Goal: Task Accomplishment & Management: Manage account settings

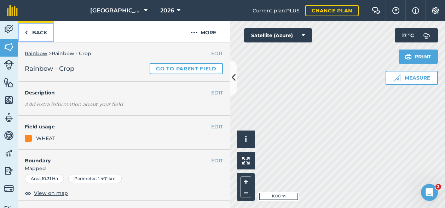
click at [39, 31] on link "Back" at bounding box center [36, 31] width 36 height 21
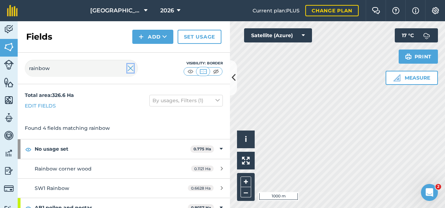
click at [130, 67] on img at bounding box center [130, 68] width 6 height 8
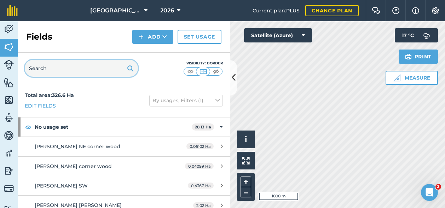
click at [55, 74] on input "text" at bounding box center [81, 68] width 113 height 17
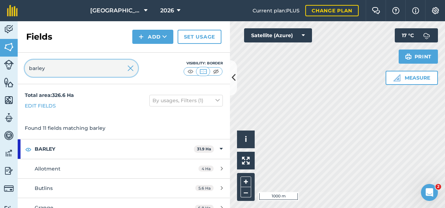
type input "barley"
click at [131, 67] on img at bounding box center [130, 68] width 6 height 8
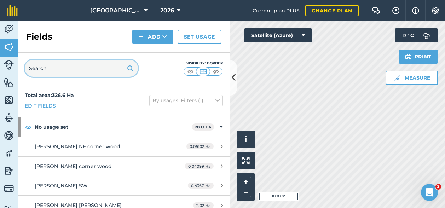
click at [73, 69] on input "text" at bounding box center [81, 68] width 113 height 17
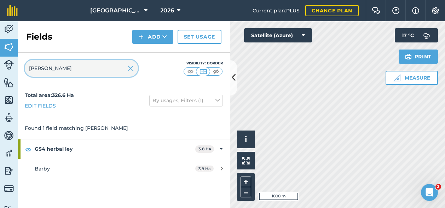
type input "barby"
drag, startPoint x: 47, startPoint y: 66, endPoint x: 12, endPoint y: 69, distance: 35.2
click at [12, 69] on div "Activity Fields Livestock Features Maps Team Vehicles Data Reporting Billing Tu…" at bounding box center [222, 114] width 445 height 187
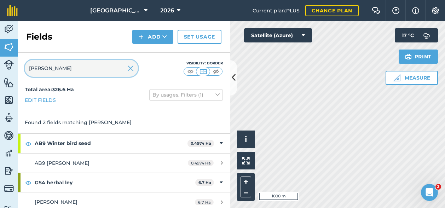
scroll to position [8, 0]
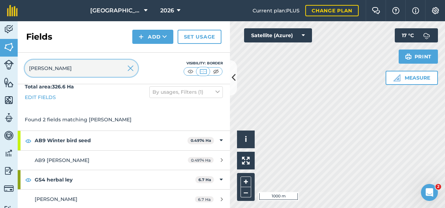
drag, startPoint x: 45, startPoint y: 65, endPoint x: 19, endPoint y: 66, distance: 25.5
click at [19, 66] on div "lennox Visibility: Border" at bounding box center [124, 69] width 212 height 32
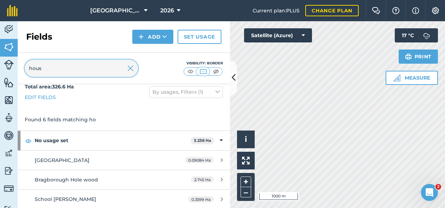
scroll to position [0, 0]
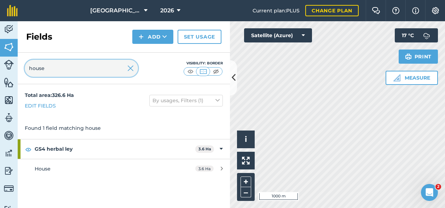
drag, startPoint x: 51, startPoint y: 69, endPoint x: 25, endPoint y: 70, distance: 25.5
click at [25, 70] on input "house" at bounding box center [81, 68] width 113 height 17
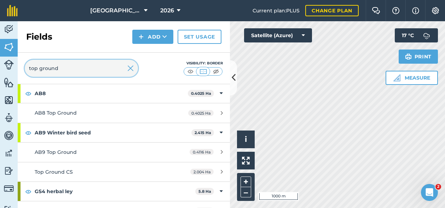
scroll to position [106, 0]
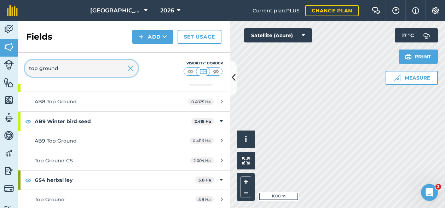
drag, startPoint x: 62, startPoint y: 68, endPoint x: 0, endPoint y: 68, distance: 62.7
click at [0, 68] on html "[GEOGRAPHIC_DATA] 2026 Current plan : PLUS Change plan Farm Chat Help Info Sett…" at bounding box center [222, 104] width 445 height 208
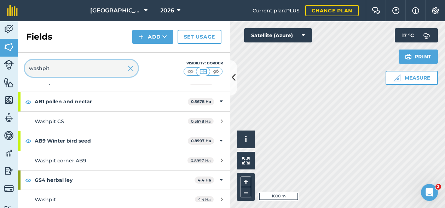
drag, startPoint x: 59, startPoint y: 69, endPoint x: 14, endPoint y: 71, distance: 44.6
click at [14, 71] on div "Activity Fields Livestock Features Maps Team Vehicles Data Reporting Billing Tu…" at bounding box center [222, 114] width 445 height 187
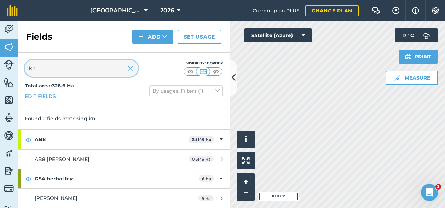
scroll to position [8, 0]
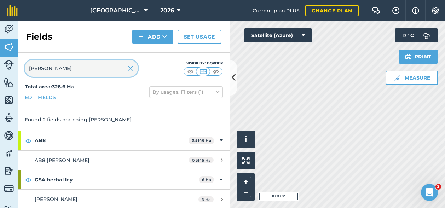
drag, startPoint x: 53, startPoint y: 70, endPoint x: 11, endPoint y: 75, distance: 42.0
click at [11, 75] on div "Activity Fields Livestock Features Maps Team Vehicles Data Reporting Billing Tu…" at bounding box center [222, 114] width 445 height 187
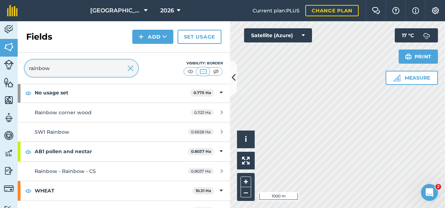
scroll to position [67, 0]
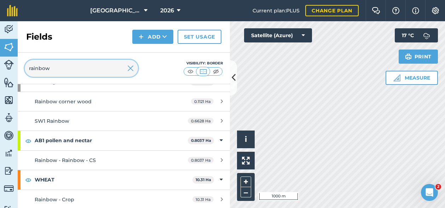
drag, startPoint x: 61, startPoint y: 68, endPoint x: 5, endPoint y: 69, distance: 56.3
click at [5, 69] on div "Activity Fields Livestock Features Maps Team Vehicles Data Reporting Billing Tu…" at bounding box center [222, 114] width 445 height 187
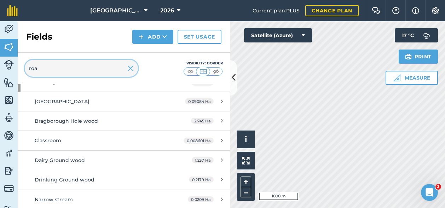
scroll to position [47, 0]
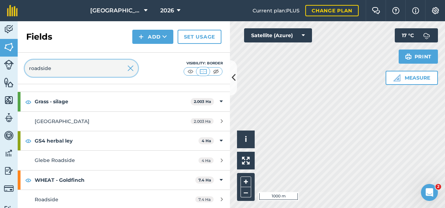
drag, startPoint x: 68, startPoint y: 70, endPoint x: 14, endPoint y: 70, distance: 54.5
click at [14, 70] on div "Activity Fields Livestock Features Maps Team Vehicles Data Reporting Billing Tu…" at bounding box center [222, 114] width 445 height 187
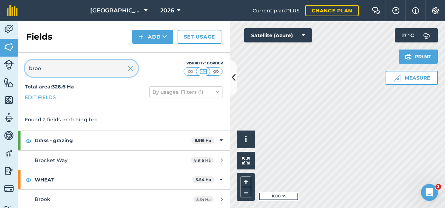
scroll to position [0, 0]
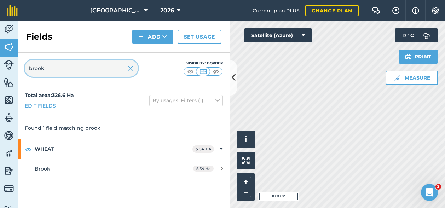
drag, startPoint x: 58, startPoint y: 70, endPoint x: 35, endPoint y: 73, distance: 22.8
click at [35, 73] on input "brook" at bounding box center [81, 68] width 113 height 17
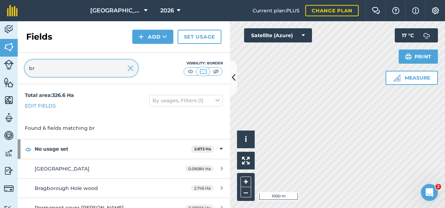
type input "b"
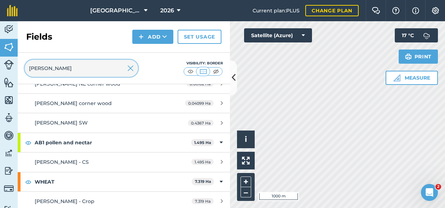
scroll to position [87, 0]
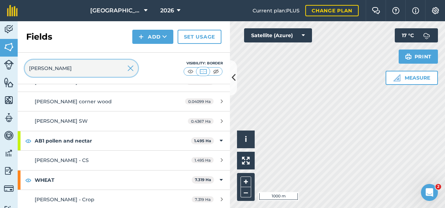
drag, startPoint x: 35, startPoint y: 72, endPoint x: 0, endPoint y: 72, distance: 34.7
click at [0, 73] on html "[GEOGRAPHIC_DATA] 2026 Current plan : PLUS Change plan Farm Chat Help Info Sett…" at bounding box center [222, 104] width 445 height 208
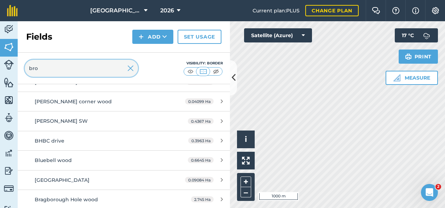
scroll to position [0, 0]
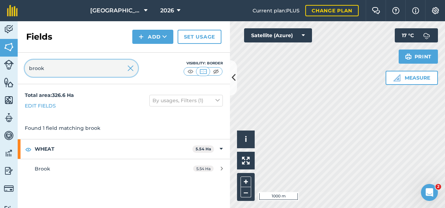
drag, startPoint x: 46, startPoint y: 67, endPoint x: 18, endPoint y: 68, distance: 27.6
click at [18, 68] on div "brook Visibility: Border" at bounding box center [124, 69] width 212 height 32
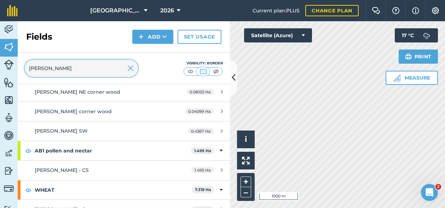
scroll to position [87, 0]
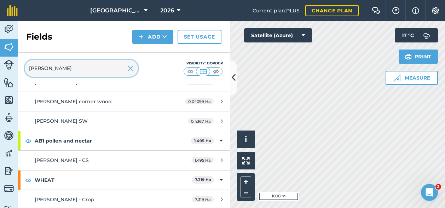
type input "[PERSON_NAME]"
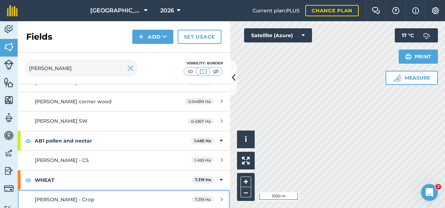
click at [76, 199] on div "[PERSON_NAME] - Crop" at bounding box center [101, 200] width 133 height 8
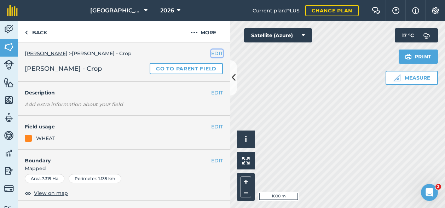
click at [213, 53] on button "EDIT" at bounding box center [217, 54] width 12 height 8
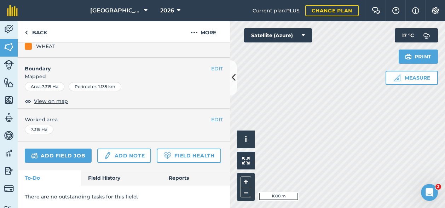
scroll to position [132, 0]
click at [211, 116] on button "EDIT" at bounding box center [217, 120] width 12 height 8
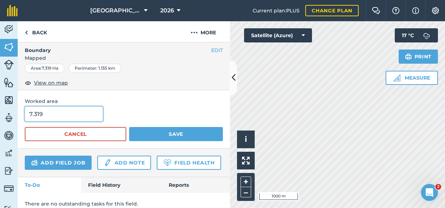
click at [40, 112] on input "7.319" at bounding box center [64, 114] width 78 height 15
click at [45, 112] on input "7.319" at bounding box center [64, 114] width 78 height 15
type input "7.35"
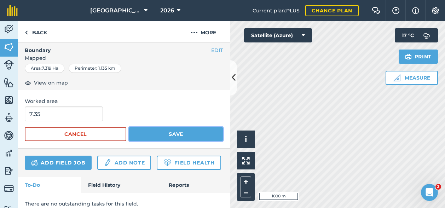
click at [171, 134] on button "Save" at bounding box center [176, 134] width 94 height 14
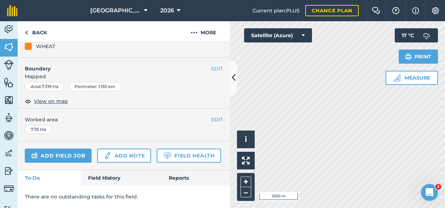
scroll to position [0, 0]
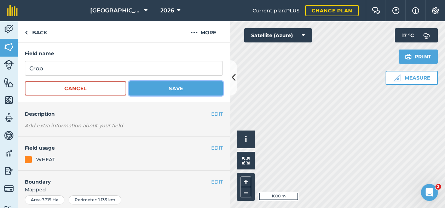
click at [158, 86] on button "Save" at bounding box center [176, 88] width 94 height 14
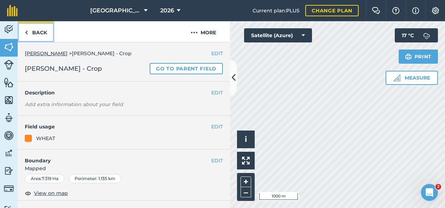
click at [28, 32] on img at bounding box center [26, 32] width 3 height 8
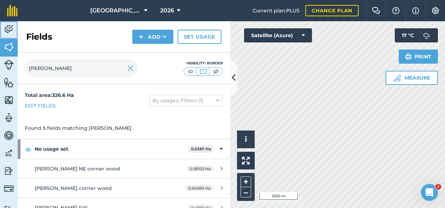
click at [8, 28] on img at bounding box center [9, 29] width 10 height 11
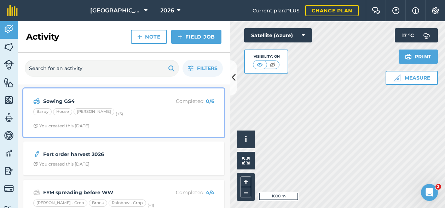
click at [128, 99] on strong "Sowing GS4" at bounding box center [99, 101] width 112 height 8
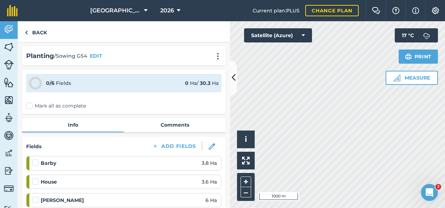
click at [32, 107] on label "Mark all as complete" at bounding box center [56, 105] width 60 height 7
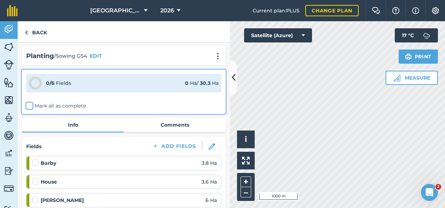
click at [31, 107] on input "Mark all as complete" at bounding box center [28, 104] width 5 height 5
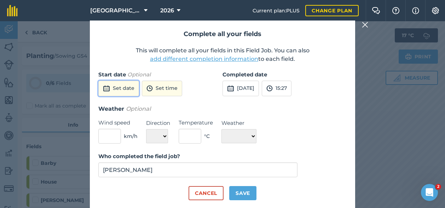
click at [119, 91] on button "Set date" at bounding box center [118, 89] width 41 height 16
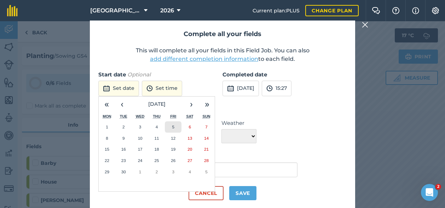
click at [172, 124] on button "5" at bounding box center [173, 126] width 17 height 11
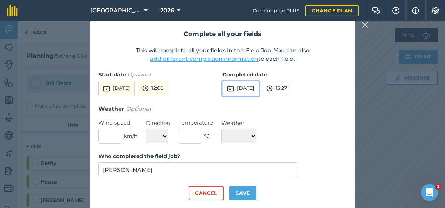
click at [250, 90] on button "[DATE]" at bounding box center [241, 89] width 36 height 16
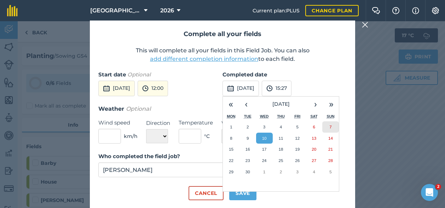
click at [329, 124] on button "7" at bounding box center [331, 126] width 17 height 11
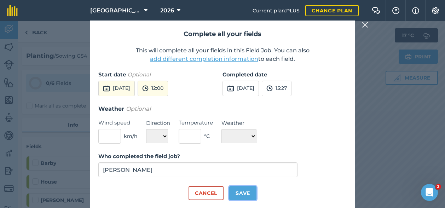
click at [243, 192] on button "Save" at bounding box center [242, 193] width 27 height 14
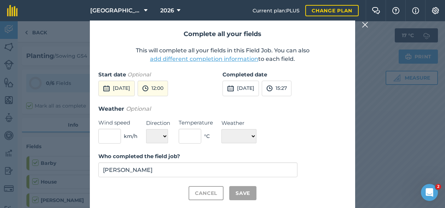
checkbox input "true"
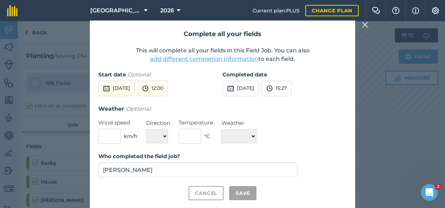
checkbox input "true"
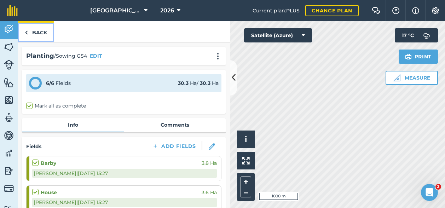
click at [33, 32] on link "Back" at bounding box center [36, 31] width 36 height 21
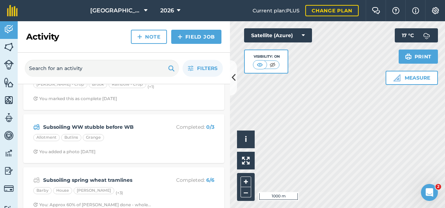
scroll to position [177, 0]
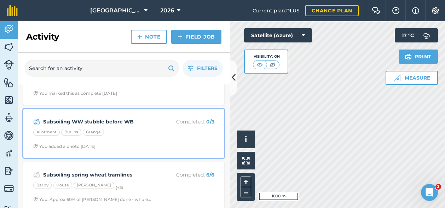
click at [115, 118] on strong "Subsoiling WW stubble before WB" at bounding box center [99, 122] width 112 height 8
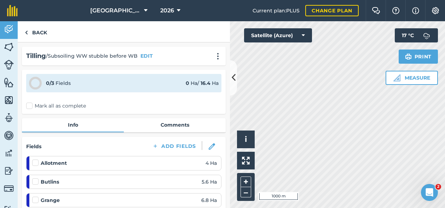
click at [29, 108] on label "Mark all as complete" at bounding box center [56, 105] width 60 height 7
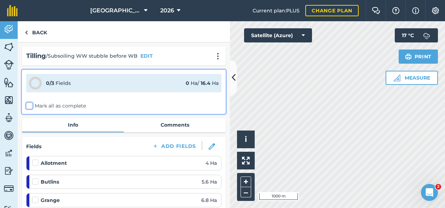
click at [29, 107] on input "Mark all as complete" at bounding box center [28, 104] width 5 height 5
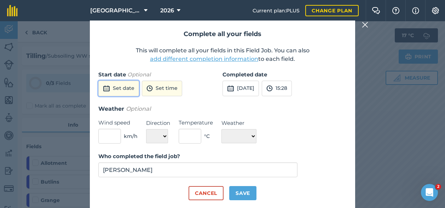
click at [117, 86] on button "Set date" at bounding box center [118, 89] width 41 height 16
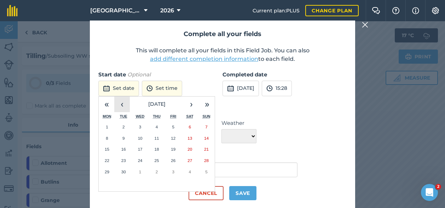
click at [122, 104] on button "‹" at bounding box center [122, 105] width 16 height 16
click at [173, 127] on abbr "1" at bounding box center [173, 127] width 2 height 5
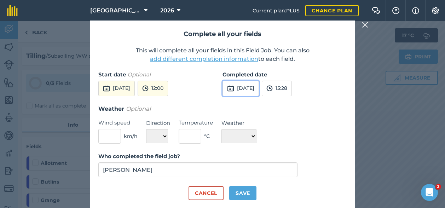
click at [258, 87] on button "[DATE]" at bounding box center [241, 89] width 36 height 16
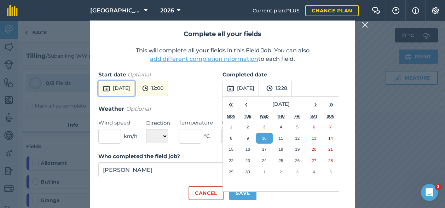
click at [127, 93] on button "[DATE]" at bounding box center [116, 89] width 36 height 16
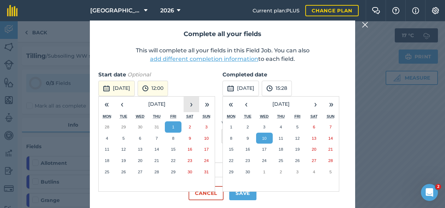
click at [193, 104] on button "›" at bounding box center [192, 105] width 16 height 16
click at [124, 107] on button "‹" at bounding box center [122, 105] width 16 height 16
click at [173, 174] on abbr "29" at bounding box center [173, 172] width 5 height 5
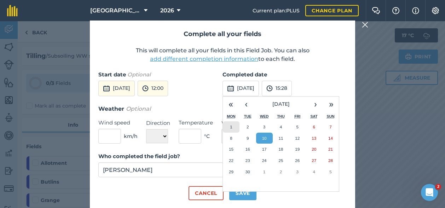
click at [227, 124] on button "1" at bounding box center [231, 126] width 17 height 11
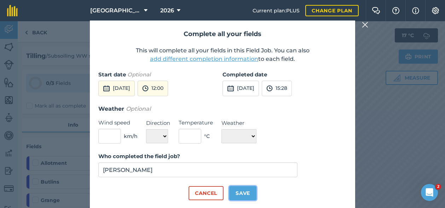
click at [240, 192] on button "Save" at bounding box center [242, 193] width 27 height 14
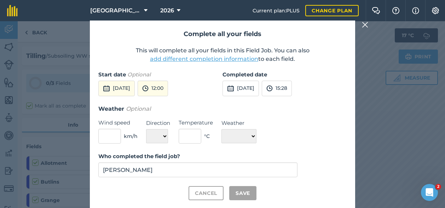
checkbox input "true"
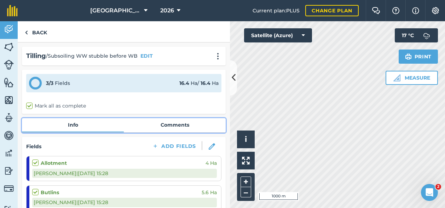
click at [173, 124] on link "Comments" at bounding box center [175, 124] width 102 height 13
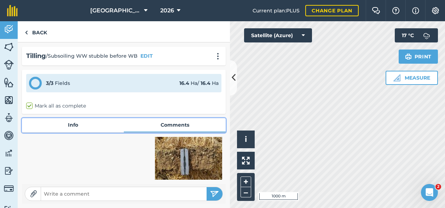
scroll to position [380, 0]
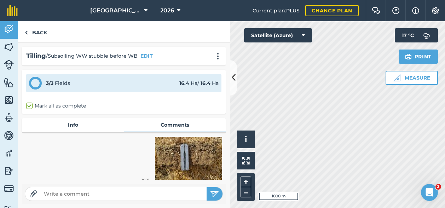
click at [86, 194] on input "text" at bounding box center [124, 194] width 166 height 10
type input "Butlins - only did top half where bare patches were evident"
click at [207, 187] on button "submit" at bounding box center [215, 193] width 16 height 13
click at [41, 29] on link "Back" at bounding box center [36, 31] width 36 height 21
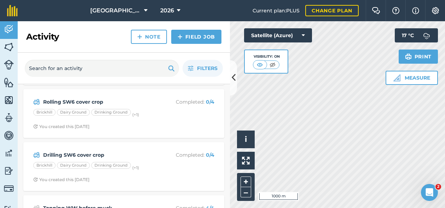
scroll to position [425, 0]
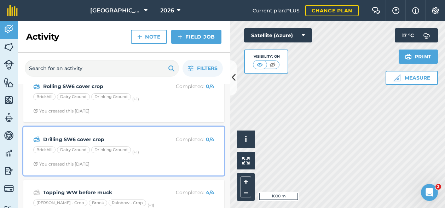
click at [143, 137] on strong "Drilling SW6 cover crop" at bounding box center [99, 140] width 112 height 8
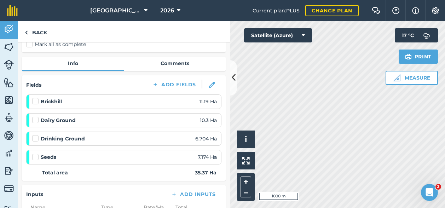
scroll to position [71, 0]
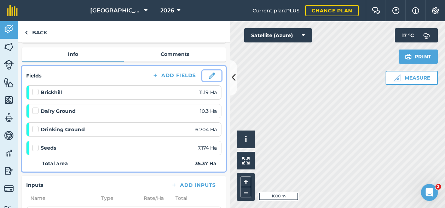
click at [209, 74] on img at bounding box center [212, 76] width 6 height 6
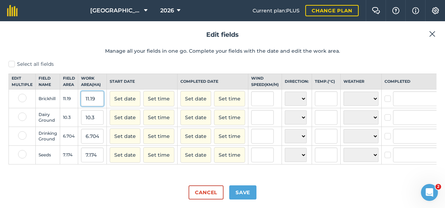
drag, startPoint x: 98, startPoint y: 106, endPoint x: 78, endPoint y: 106, distance: 20.2
click at [78, 106] on td "11.19" at bounding box center [92, 99] width 29 height 19
type input "10.4"
drag, startPoint x: 97, startPoint y: 123, endPoint x: 75, endPoint y: 123, distance: 22.0
click at [75, 123] on tr "Dairy Ground 10.3 10.3 Set date Set time Set date Set time N NE E SE S SW W NW …" at bounding box center [243, 117] width 469 height 19
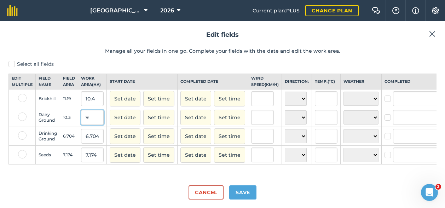
type input "9"
drag, startPoint x: 100, startPoint y: 142, endPoint x: 81, endPoint y: 142, distance: 19.1
click at [81, 142] on input "6.704" at bounding box center [92, 136] width 23 height 15
type input "5.6"
drag, startPoint x: 98, startPoint y: 159, endPoint x: 69, endPoint y: 160, distance: 29.4
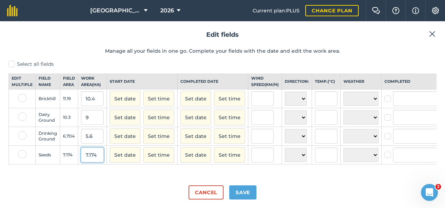
click at [69, 160] on tr "Seeds 7.174 7.174 Set date Set time Set date Set time N NE E SE S SW W NW ☀️ Su…" at bounding box center [243, 155] width 469 height 19
type input "4.8"
click at [133, 190] on div "Cancel Save" at bounding box center [222, 190] width 428 height 20
click at [245, 191] on button "Save" at bounding box center [242, 193] width 27 height 14
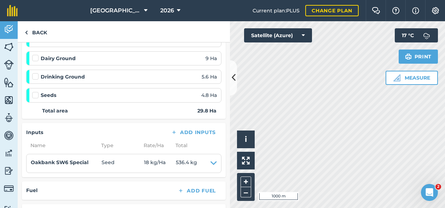
scroll to position [142, 0]
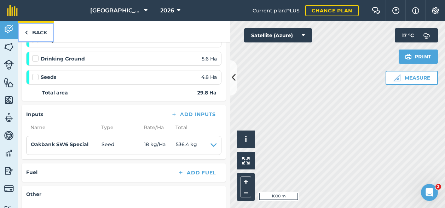
click at [35, 32] on link "Back" at bounding box center [36, 31] width 36 height 21
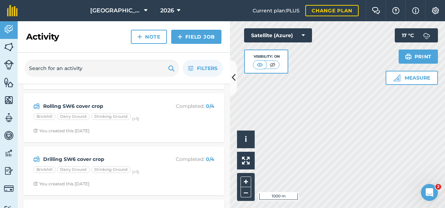
scroll to position [425, 0]
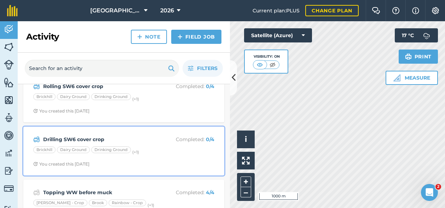
click at [135, 137] on strong "Drilling SW6 cover crop" at bounding box center [99, 140] width 112 height 8
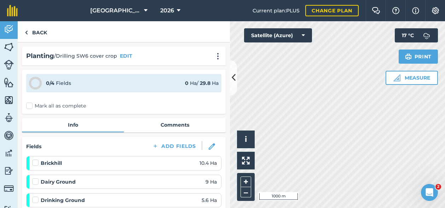
scroll to position [35, 0]
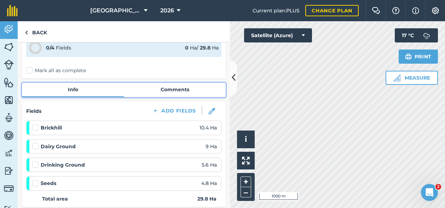
click at [171, 87] on link "Comments" at bounding box center [175, 89] width 102 height 13
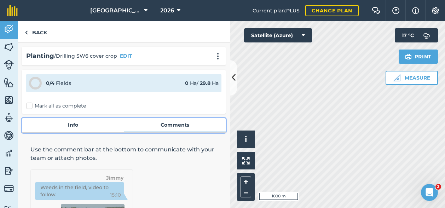
click at [70, 125] on link "Info" at bounding box center [73, 124] width 102 height 13
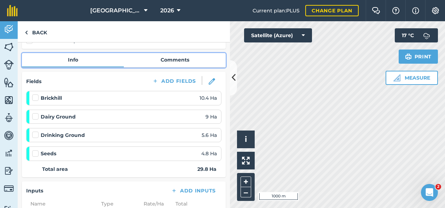
scroll to position [71, 0]
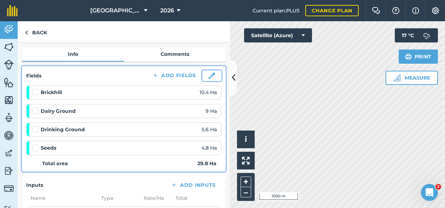
click at [209, 75] on img at bounding box center [212, 76] width 6 height 6
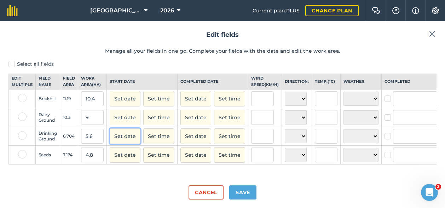
click at [120, 143] on button "Set date" at bounding box center [125, 137] width 31 height 16
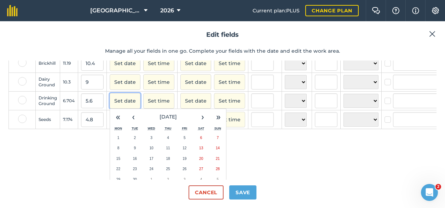
scroll to position [71, 0]
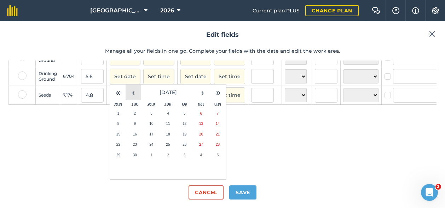
click at [132, 86] on button "‹" at bounding box center [134, 93] width 16 height 16
click at [186, 119] on button "8" at bounding box center [184, 124] width 17 height 11
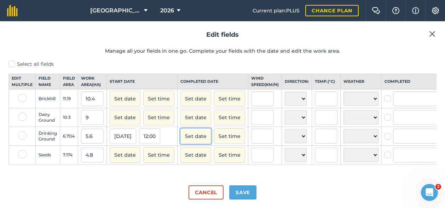
click at [193, 135] on button "Set date" at bounding box center [196, 137] width 31 height 16
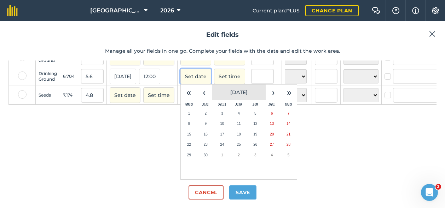
scroll to position [71, 0]
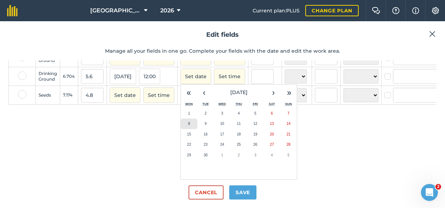
click at [188, 120] on button "8" at bounding box center [189, 124] width 17 height 11
checkbox input "true"
type input "[PERSON_NAME]"
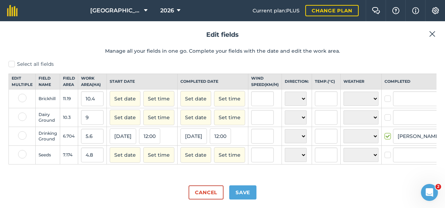
scroll to position [4, 0]
click at [194, 138] on button "[DATE]" at bounding box center [194, 137] width 27 height 16
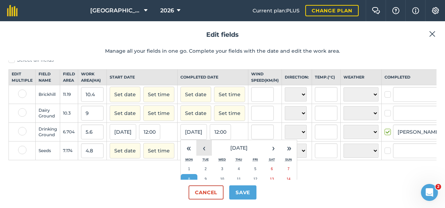
click at [200, 153] on button "‹" at bounding box center [204, 148] width 16 height 16
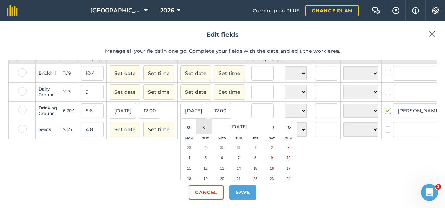
scroll to position [40, 0]
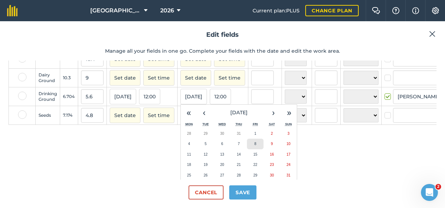
click at [250, 149] on button "8" at bounding box center [255, 144] width 17 height 11
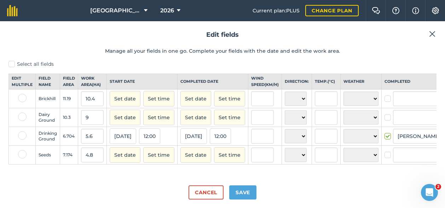
scroll to position [4, 0]
click at [121, 98] on button "Set date" at bounding box center [125, 99] width 31 height 16
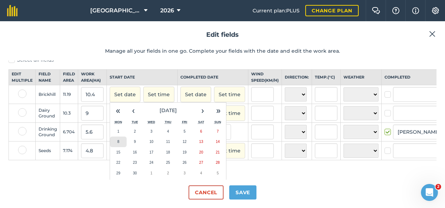
click at [115, 146] on button "8" at bounding box center [118, 142] width 17 height 11
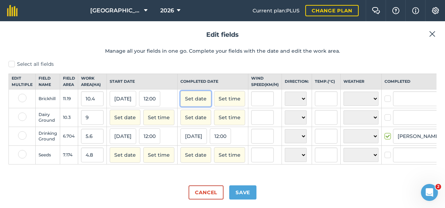
click at [197, 101] on button "Set date" at bounding box center [196, 99] width 31 height 16
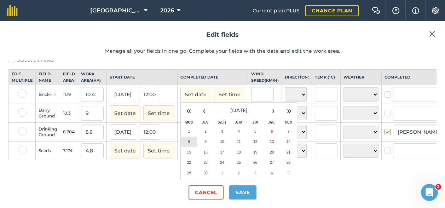
click at [188, 144] on abbr "8" at bounding box center [189, 142] width 2 height 4
checkbox input "true"
type input "[PERSON_NAME]"
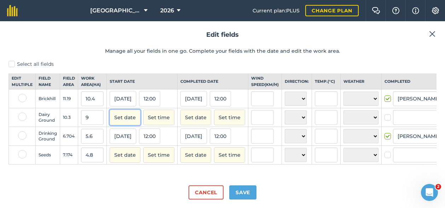
click at [128, 120] on button "Set date" at bounding box center [125, 118] width 31 height 16
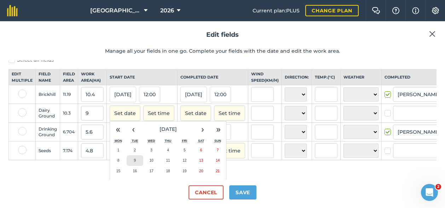
click at [132, 165] on button "9" at bounding box center [135, 160] width 17 height 11
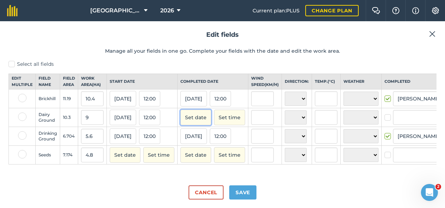
click at [191, 122] on button "Set date" at bounding box center [196, 118] width 31 height 16
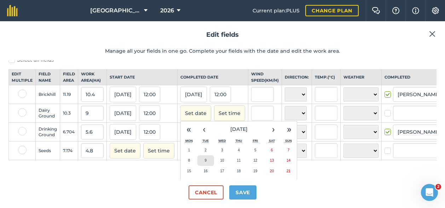
click at [208, 166] on button "9" at bounding box center [206, 160] width 17 height 11
checkbox input "true"
type input "[PERSON_NAME]"
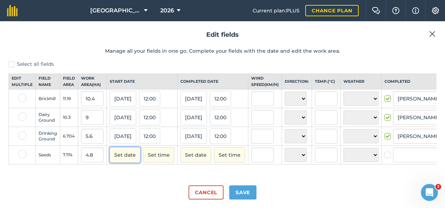
click at [120, 159] on button "Set date" at bounding box center [125, 155] width 31 height 16
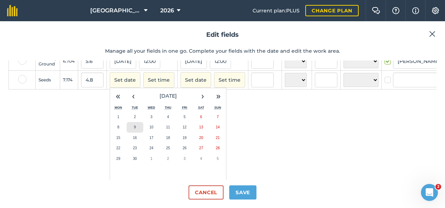
click at [135, 129] on abbr "9" at bounding box center [135, 127] width 2 height 4
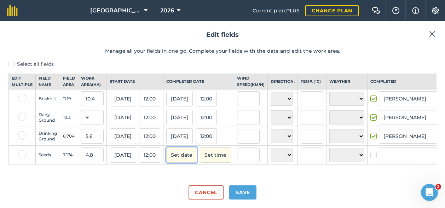
click at [186, 156] on button "Set date" at bounding box center [181, 155] width 31 height 16
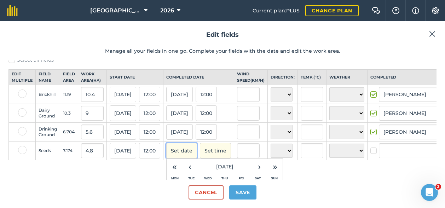
scroll to position [40, 0]
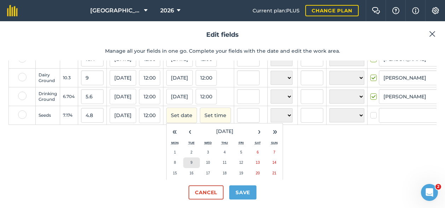
click at [197, 167] on button "9" at bounding box center [191, 163] width 17 height 11
checkbox input "true"
type input "[PERSON_NAME]"
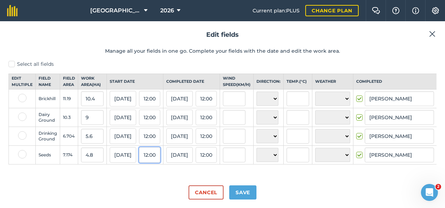
click at [149, 155] on button "12:00" at bounding box center [149, 155] width 21 height 16
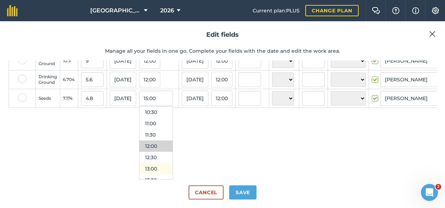
scroll to position [273, 0]
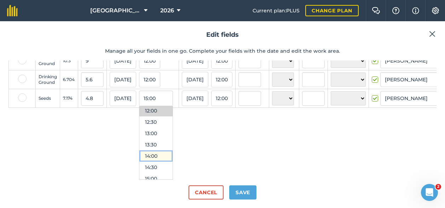
click at [156, 150] on button "14:00" at bounding box center [155, 155] width 33 height 11
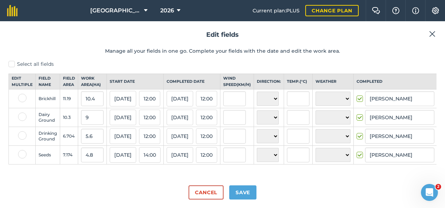
scroll to position [4, 0]
click at [151, 154] on button "14:00" at bounding box center [150, 155] width 22 height 16
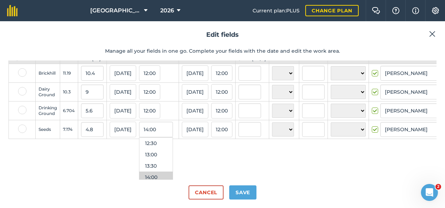
scroll to position [40, 0]
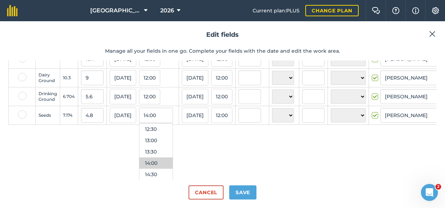
click at [211, 148] on div "Select all fields Edit multiple Field name Field Area Work area ( Ha ) Start da…" at bounding box center [222, 120] width 428 height 119
click at [232, 122] on button "12:00" at bounding box center [221, 116] width 21 height 16
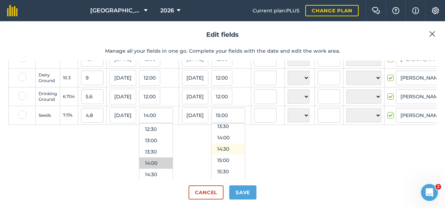
scroll to position [344, 0]
click at [229, 163] on button "16:30" at bounding box center [228, 158] width 33 height 11
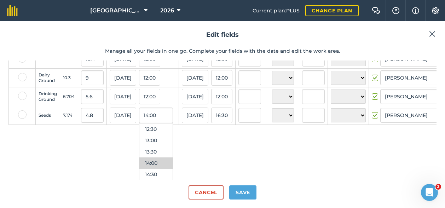
click at [192, 148] on div "Select all fields Edit multiple Field name Field Area Work area ( Ha ) Start da…" at bounding box center [222, 120] width 428 height 119
click at [162, 120] on input "14:00" at bounding box center [156, 116] width 34 height 16
click at [198, 147] on div "Select all fields Edit multiple Field name Field Area Work area ( Ha ) Start da…" at bounding box center [222, 120] width 428 height 119
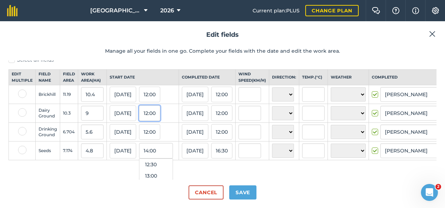
click at [152, 118] on button "12:00" at bounding box center [149, 114] width 21 height 16
click at [155, 146] on button "09:30" at bounding box center [155, 139] width 33 height 11
click at [226, 118] on button "12:00" at bounding box center [221, 114] width 21 height 16
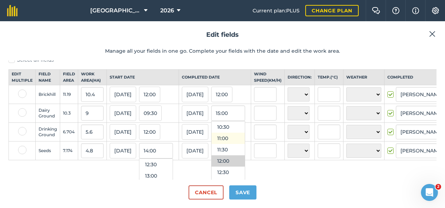
scroll to position [273, 0]
click at [229, 162] on button "13:30" at bounding box center [228, 159] width 33 height 11
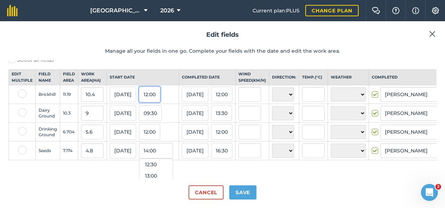
click at [155, 98] on button "12:00" at bounding box center [149, 95] width 21 height 16
click at [158, 122] on button "14:00" at bounding box center [155, 116] width 33 height 11
click at [224, 99] on button "12:00" at bounding box center [221, 95] width 21 height 16
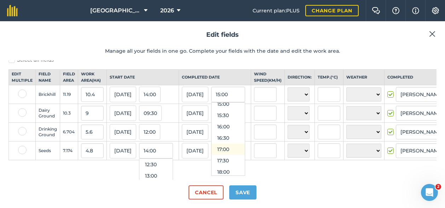
scroll to position [380, 0]
click at [233, 164] on button "19:00" at bounding box center [228, 159] width 33 height 11
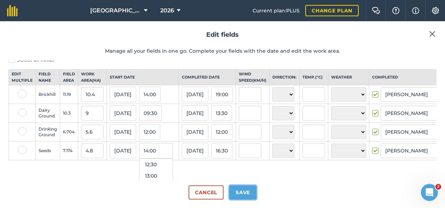
click at [249, 193] on button "Save" at bounding box center [242, 193] width 27 height 14
checkbox input "true"
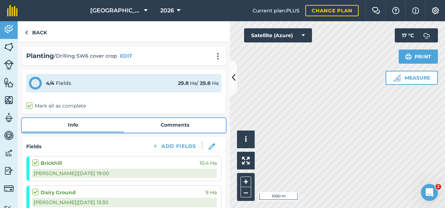
click at [175, 124] on link "Comments" at bounding box center [175, 124] width 102 height 13
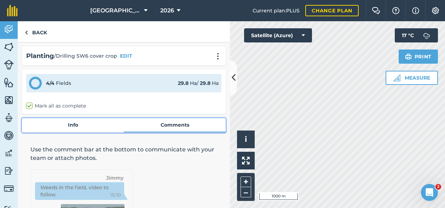
click at [69, 123] on link "Info" at bounding box center [73, 124] width 102 height 13
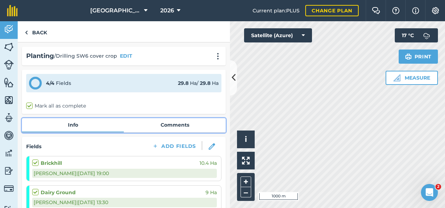
click at [182, 126] on link "Comments" at bounding box center [175, 124] width 102 height 13
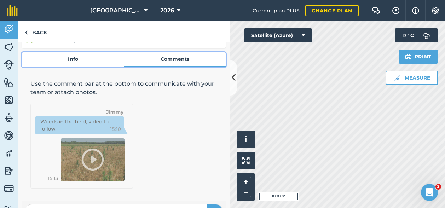
scroll to position [83, 0]
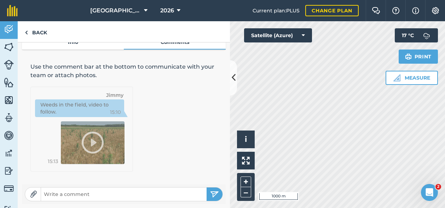
click at [81, 195] on input "text" at bounding box center [124, 194] width 166 height 10
type input "Seed rates variable as calibration slightly off - estimated Drinking Ground and…"
click at [207, 188] on button "submit" at bounding box center [215, 194] width 16 height 13
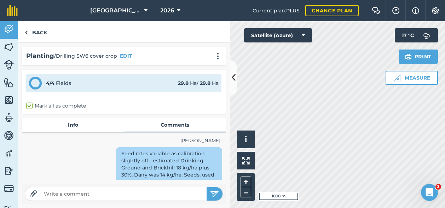
scroll to position [0, 0]
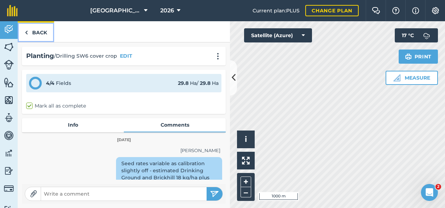
click at [46, 33] on link "Back" at bounding box center [36, 31] width 36 height 21
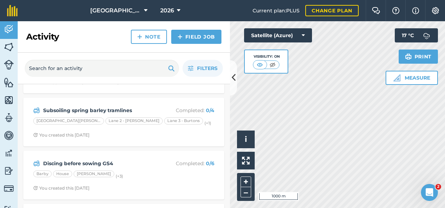
scroll to position [354, 0]
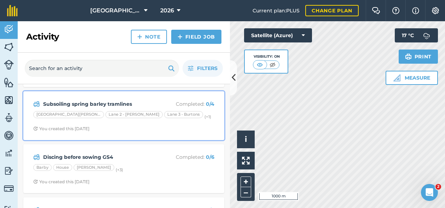
click at [137, 124] on div "Subsoiling spring barley tramlines Completed : 0 / 4 Lane 1 - [PERSON_NAME] 2 -…" at bounding box center [124, 116] width 193 height 40
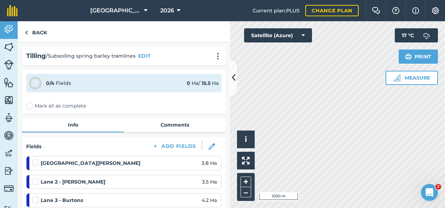
click at [29, 105] on label "Mark all as complete" at bounding box center [56, 105] width 60 height 7
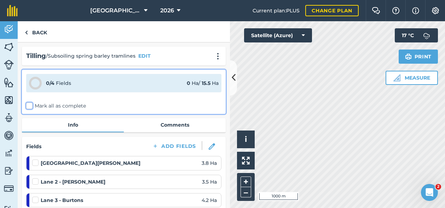
click at [29, 105] on input "Mark all as complete" at bounding box center [28, 104] width 5 height 5
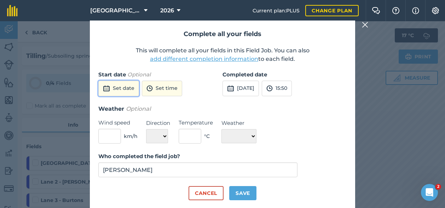
click at [117, 88] on button "Set date" at bounding box center [118, 89] width 41 height 16
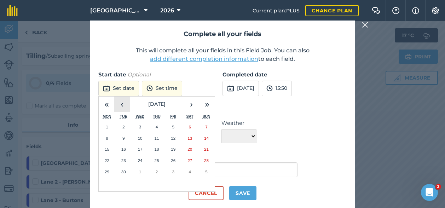
click at [125, 103] on button "‹" at bounding box center [122, 105] width 16 height 16
click at [207, 160] on abbr "24" at bounding box center [206, 160] width 5 height 5
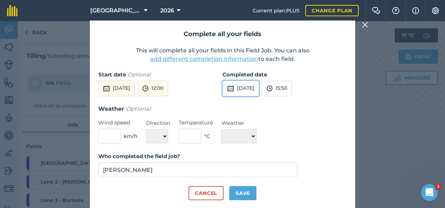
click at [259, 92] on button "[DATE]" at bounding box center [241, 89] width 36 height 16
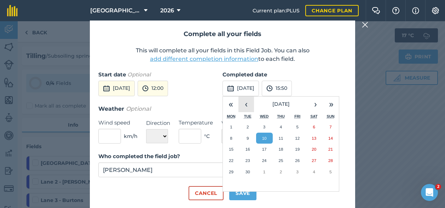
click at [248, 106] on button "‹" at bounding box center [247, 105] width 16 height 16
click at [327, 160] on button "24" at bounding box center [331, 160] width 17 height 11
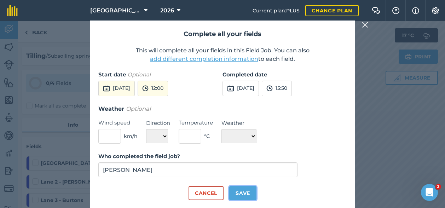
click at [243, 192] on button "Save" at bounding box center [242, 193] width 27 height 14
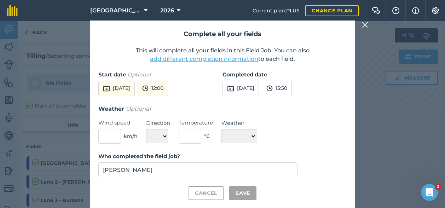
checkbox input "true"
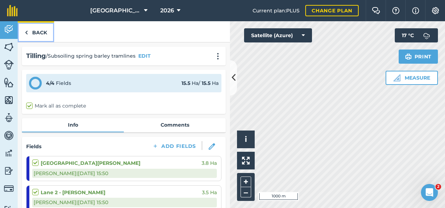
click at [31, 29] on link "Back" at bounding box center [36, 31] width 36 height 21
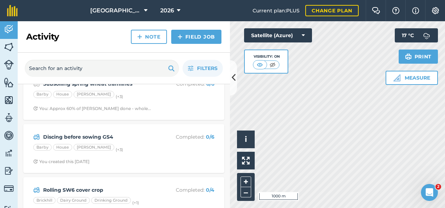
scroll to position [389, 0]
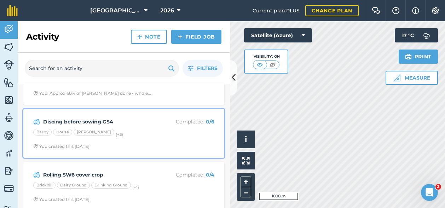
click at [137, 121] on strong "Discing before sowing GS4" at bounding box center [99, 122] width 112 height 8
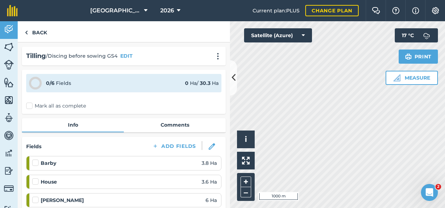
click at [29, 108] on label "Mark all as complete" at bounding box center [56, 105] width 60 height 7
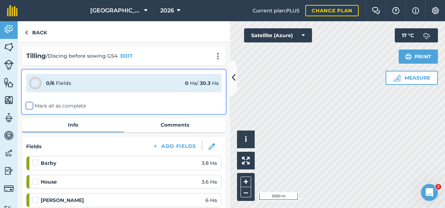
click at [29, 107] on input "Mark all as complete" at bounding box center [28, 104] width 5 height 5
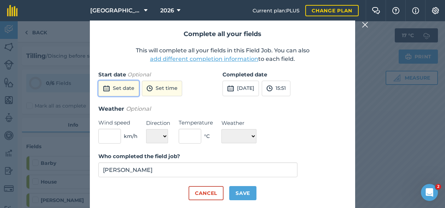
click at [115, 88] on button "Set date" at bounding box center [118, 89] width 41 height 16
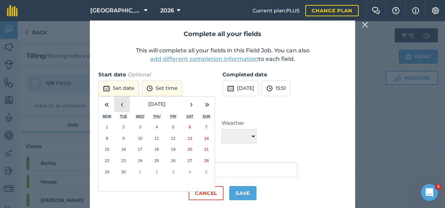
click at [122, 104] on button "‹" at bounding box center [122, 105] width 16 height 16
click at [192, 102] on button "›" at bounding box center [192, 105] width 16 height 16
click at [176, 125] on button "5" at bounding box center [173, 126] width 17 height 11
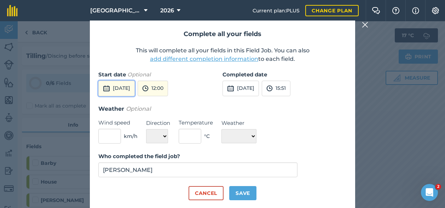
click at [112, 87] on button "[DATE]" at bounding box center [116, 89] width 36 height 16
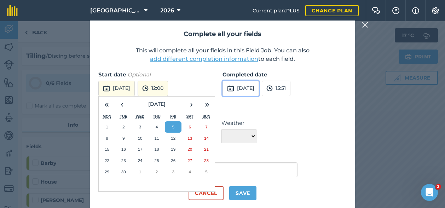
click at [259, 90] on button "[DATE]" at bounding box center [241, 89] width 36 height 16
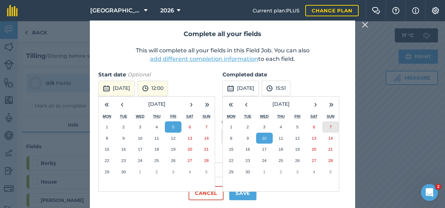
click at [330, 126] on abbr "7" at bounding box center [331, 127] width 2 height 5
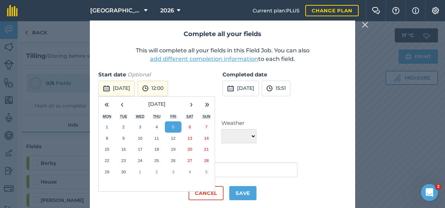
click at [256, 107] on h3 "Weather Optional" at bounding box center [222, 108] width 249 height 9
click at [244, 86] on button "[DATE]" at bounding box center [241, 89] width 36 height 16
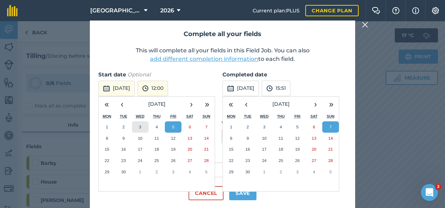
click at [138, 123] on button "3" at bounding box center [140, 126] width 17 height 11
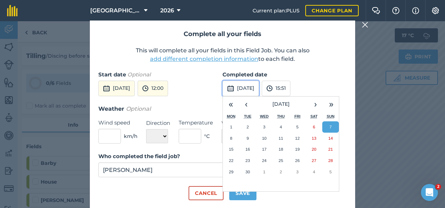
click at [259, 85] on button "[DATE]" at bounding box center [241, 89] width 36 height 16
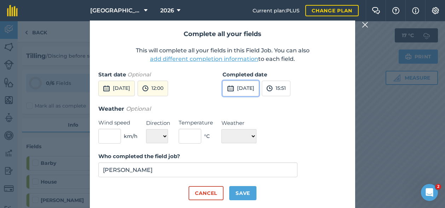
click at [259, 85] on button "[DATE]" at bounding box center [241, 89] width 36 height 16
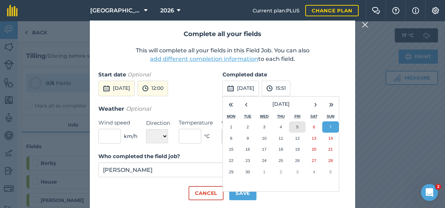
click at [300, 127] on button "5" at bounding box center [297, 126] width 17 height 11
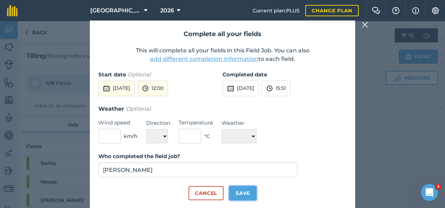
click at [246, 189] on button "Save" at bounding box center [242, 193] width 27 height 14
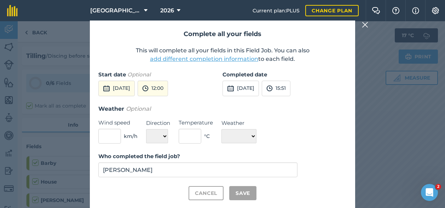
checkbox input "true"
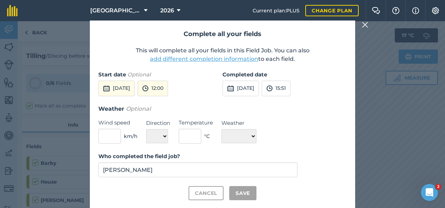
checkbox input "true"
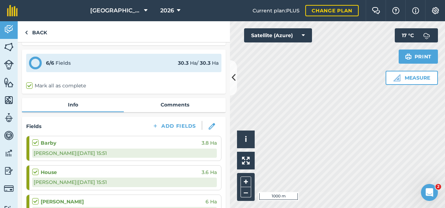
scroll to position [35, 0]
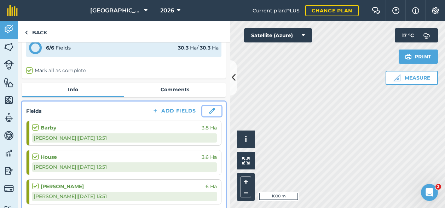
click at [209, 110] on img at bounding box center [212, 111] width 6 height 6
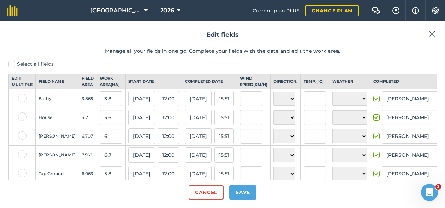
click at [435, 34] on img at bounding box center [432, 34] width 6 height 8
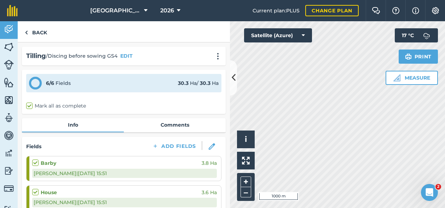
click at [31, 106] on label "Mark all as complete" at bounding box center [56, 105] width 60 height 7
click at [31, 106] on input "Mark all as complete" at bounding box center [28, 104] width 5 height 5
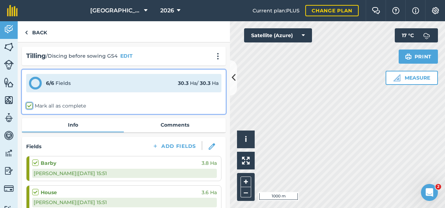
checkbox input "true"
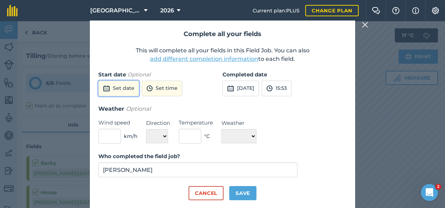
click at [118, 87] on button "Set date" at bounding box center [118, 89] width 41 height 16
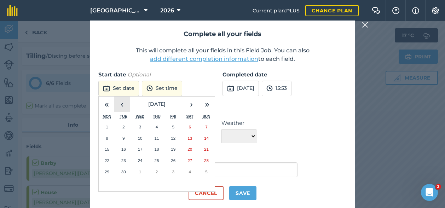
click at [120, 104] on button "‹" at bounding box center [122, 105] width 16 height 16
click at [190, 104] on button "›" at bounding box center [192, 105] width 16 height 16
click at [108, 126] on button "1" at bounding box center [107, 126] width 17 height 11
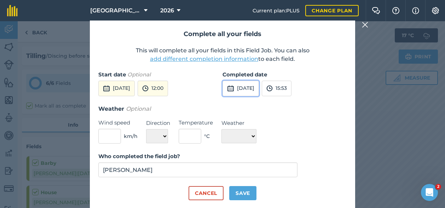
click at [242, 86] on button "[DATE]" at bounding box center [241, 89] width 36 height 16
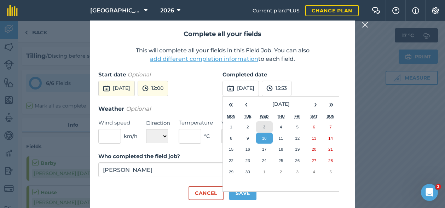
click at [266, 123] on button "3" at bounding box center [264, 126] width 17 height 11
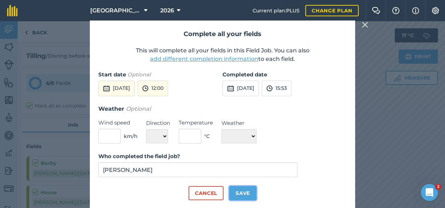
click at [244, 198] on button "Save" at bounding box center [242, 193] width 27 height 14
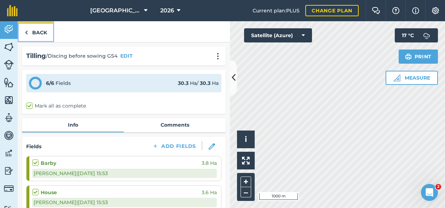
click at [35, 31] on link "Back" at bounding box center [36, 31] width 36 height 21
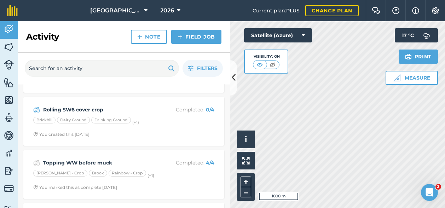
scroll to position [460, 0]
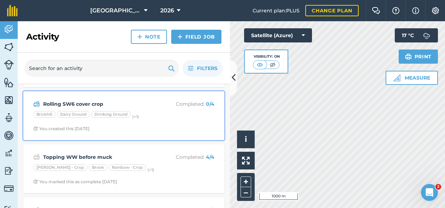
click at [158, 100] on p "Completed : 0 / 4" at bounding box center [186, 104] width 56 height 8
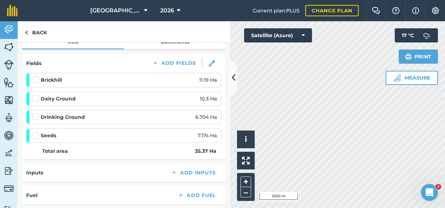
scroll to position [106, 0]
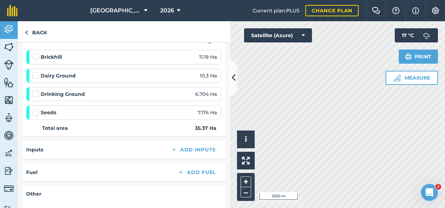
click at [35, 90] on label at bounding box center [36, 90] width 8 height 0
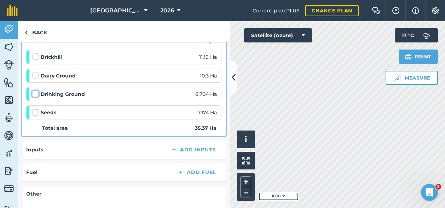
click at [35, 92] on input "checkbox" at bounding box center [34, 92] width 5 height 5
checkbox input "false"
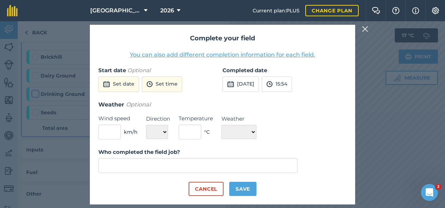
type input "[PERSON_NAME]"
click at [118, 83] on button "Set date" at bounding box center [118, 84] width 41 height 16
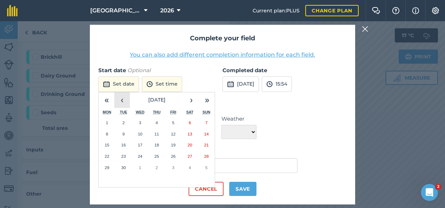
click at [123, 98] on button "‹" at bounding box center [122, 100] width 16 height 16
click at [126, 142] on button "12" at bounding box center [123, 144] width 17 height 11
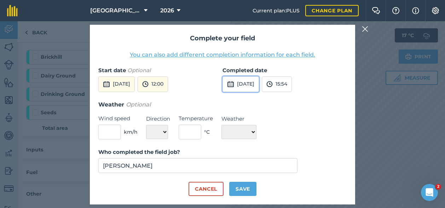
click at [256, 88] on button "[DATE]" at bounding box center [241, 84] width 36 height 16
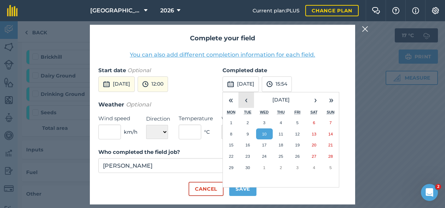
click at [250, 102] on button "‹" at bounding box center [247, 100] width 16 height 16
click at [250, 146] on button "12" at bounding box center [248, 144] width 17 height 11
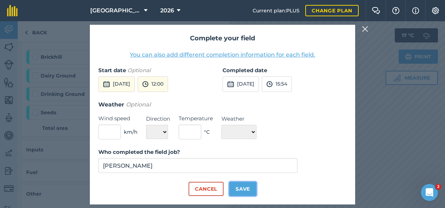
click at [242, 188] on button "Save" at bounding box center [242, 189] width 27 height 14
checkbox input "true"
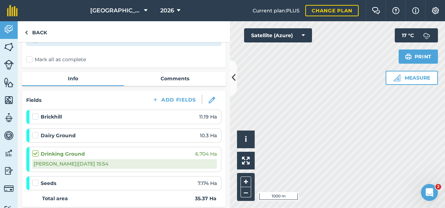
scroll to position [35, 0]
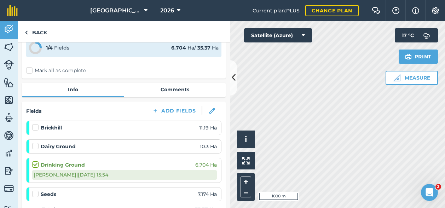
click at [28, 69] on label "Mark all as complete" at bounding box center [56, 70] width 60 height 7
click at [28, 102] on input "Mark all as complete" at bounding box center [28, 104] width 5 height 5
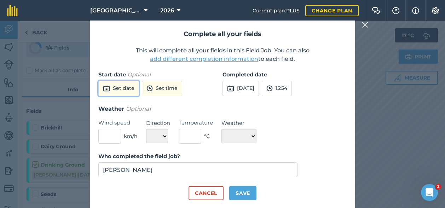
click at [118, 85] on button "Set date" at bounding box center [118, 89] width 41 height 16
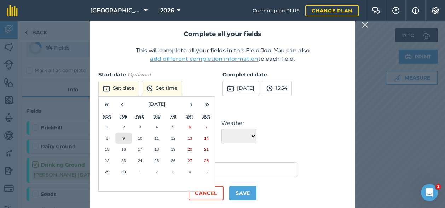
click at [122, 136] on button "9" at bounding box center [123, 138] width 17 height 11
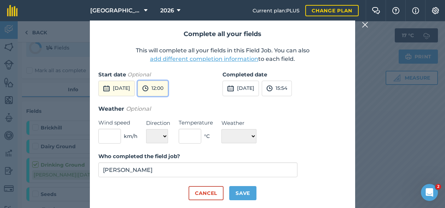
click at [168, 90] on button "12:00" at bounding box center [153, 89] width 30 height 16
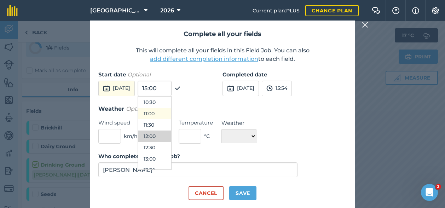
scroll to position [203, 0]
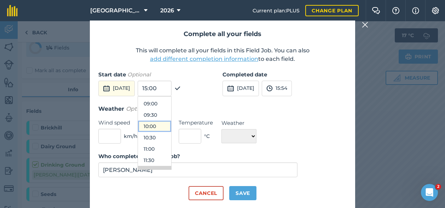
click at [166, 125] on button "10:00" at bounding box center [154, 126] width 33 height 11
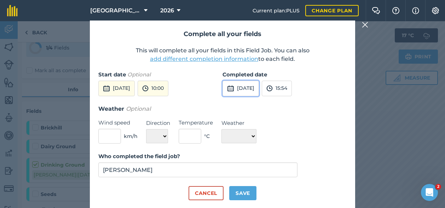
click at [243, 87] on button "[DATE]" at bounding box center [241, 89] width 36 height 16
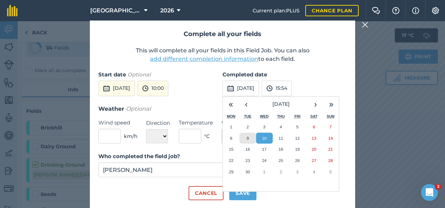
click at [250, 138] on button "9" at bounding box center [248, 138] width 17 height 11
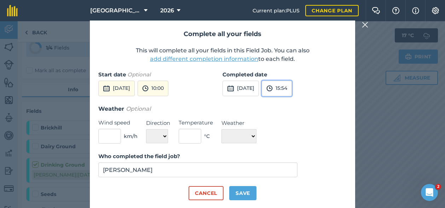
click at [292, 85] on button "15:54" at bounding box center [277, 89] width 30 height 16
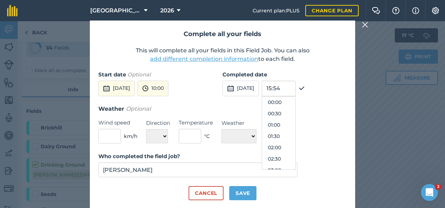
scroll to position [329, 0]
click at [290, 156] on button "17:00" at bounding box center [278, 158] width 33 height 11
click at [241, 196] on button "Save" at bounding box center [242, 193] width 27 height 14
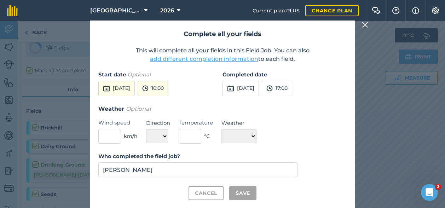
checkbox input "true"
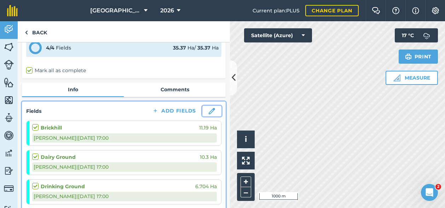
click at [209, 109] on img at bounding box center [212, 111] width 6 height 6
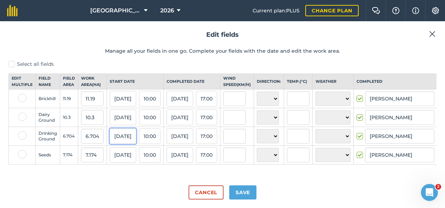
click at [121, 142] on button "[DATE]" at bounding box center [123, 137] width 27 height 16
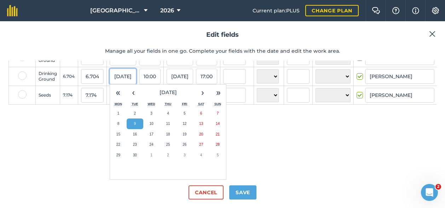
scroll to position [71, 0]
click at [133, 86] on button "‹" at bounding box center [134, 93] width 16 height 16
click at [136, 129] on button "12" at bounding box center [135, 134] width 17 height 11
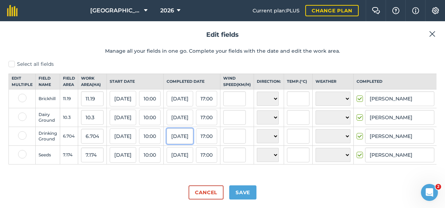
click at [193, 136] on button "[DATE]" at bounding box center [180, 137] width 27 height 16
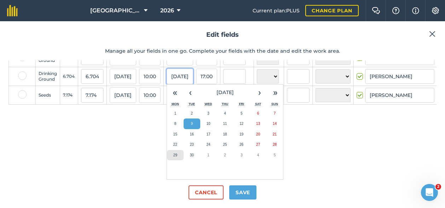
scroll to position [71, 0]
click at [194, 91] on button "‹" at bounding box center [191, 93] width 16 height 16
click at [194, 132] on abbr "12" at bounding box center [192, 134] width 4 height 4
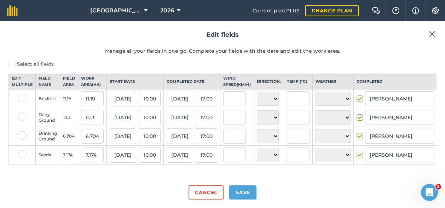
scroll to position [4, 0]
click at [240, 195] on button "Save" at bounding box center [242, 193] width 27 height 14
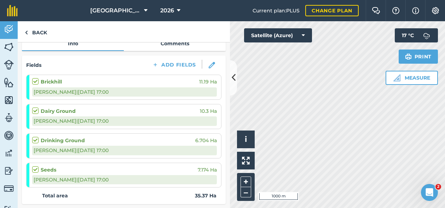
scroll to position [71, 0]
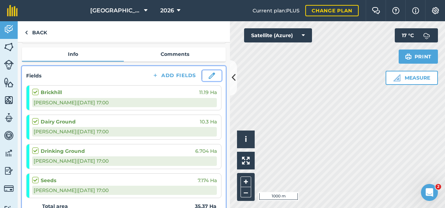
click at [209, 74] on img at bounding box center [212, 76] width 6 height 6
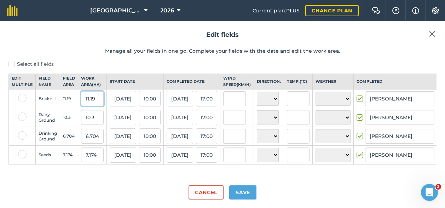
drag, startPoint x: 100, startPoint y: 102, endPoint x: 78, endPoint y: 104, distance: 22.7
click at [78, 104] on td "11.19" at bounding box center [92, 99] width 29 height 19
type input "10.4"
drag, startPoint x: 97, startPoint y: 124, endPoint x: 69, endPoint y: 125, distance: 28.0
click at [69, 125] on tr "Dairy Ground 10.3 10.3 [DATE] 10:00 [DATE] 17:00 N NE E SE S SW W NW ☀️ Sunny 🌧…" at bounding box center [229, 117] width 441 height 19
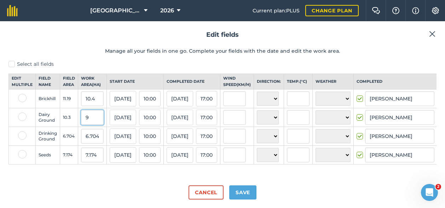
type input "9"
click at [101, 142] on input "6.704" at bounding box center [92, 136] width 23 height 15
drag, startPoint x: 101, startPoint y: 142, endPoint x: 80, endPoint y: 141, distance: 21.6
click at [80, 141] on td "6.704" at bounding box center [92, 136] width 29 height 19
type input "5.6"
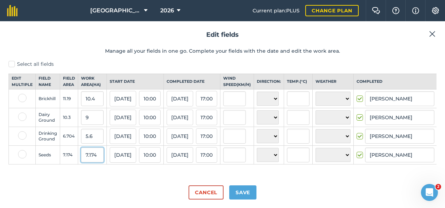
click at [96, 160] on input "7.174" at bounding box center [92, 155] width 23 height 15
drag, startPoint x: 96, startPoint y: 160, endPoint x: 78, endPoint y: 160, distance: 17.7
click at [79, 160] on td "7.174" at bounding box center [92, 155] width 29 height 19
type input "4.8"
click at [248, 192] on button "Save" at bounding box center [242, 193] width 27 height 14
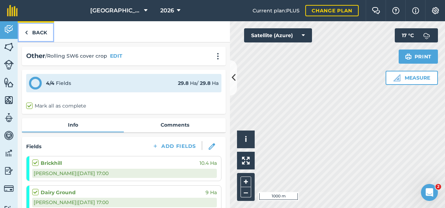
click at [37, 31] on link "Back" at bounding box center [36, 31] width 36 height 21
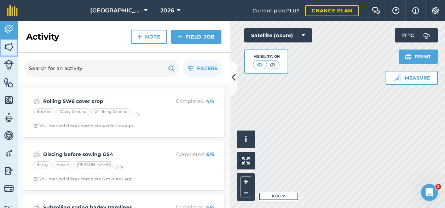
click at [6, 46] on img at bounding box center [9, 47] width 10 height 11
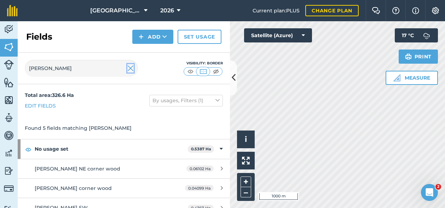
click at [131, 68] on img at bounding box center [130, 68] width 6 height 8
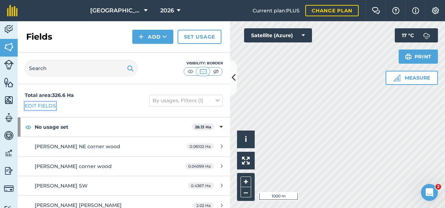
click at [40, 106] on link "Edit fields" at bounding box center [40, 106] width 31 height 8
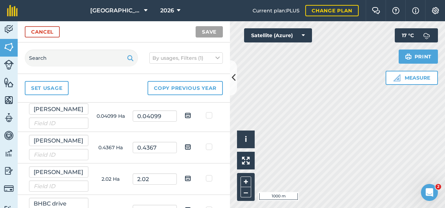
scroll to position [71, 0]
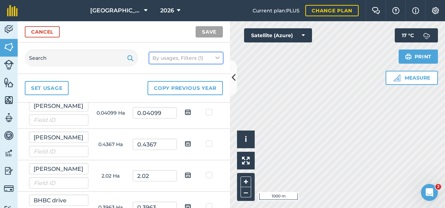
click at [193, 56] on button "By usages, Filters (1)" at bounding box center [186, 57] width 74 height 11
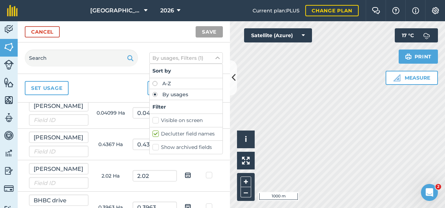
click at [101, 81] on div "Set usage Copy previous year" at bounding box center [124, 88] width 212 height 29
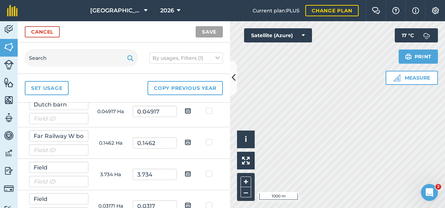
scroll to position [0, 0]
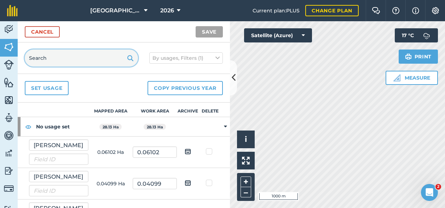
click at [51, 53] on input "text" at bounding box center [81, 58] width 113 height 17
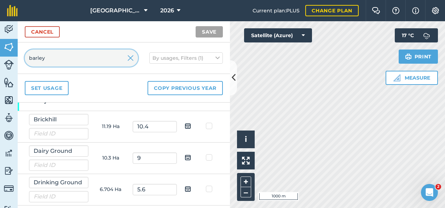
scroll to position [309, 0]
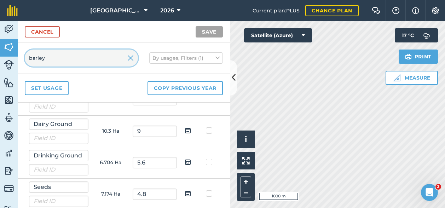
type input "barley"
click at [132, 56] on img at bounding box center [130, 58] width 6 height 8
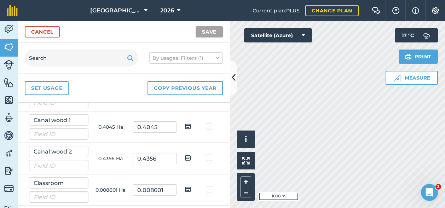
scroll to position [4877, 0]
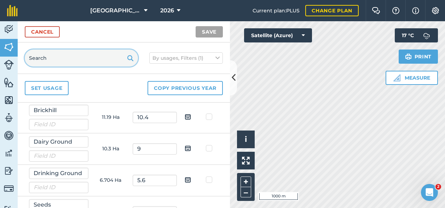
click at [55, 59] on input "text" at bounding box center [81, 58] width 113 height 17
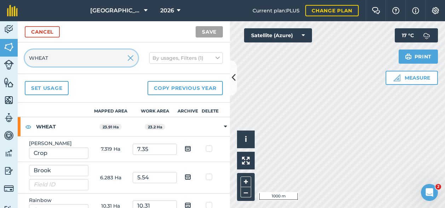
scroll to position [61, 0]
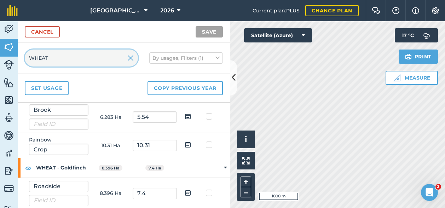
type input "WHEAT"
click at [131, 57] on img at bounding box center [130, 58] width 6 height 8
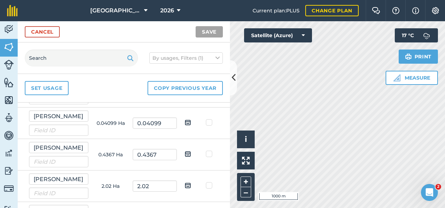
scroll to position [5080, 0]
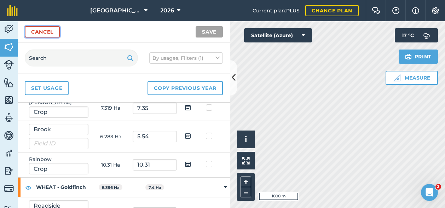
click at [44, 33] on link "Cancel" at bounding box center [42, 31] width 35 height 11
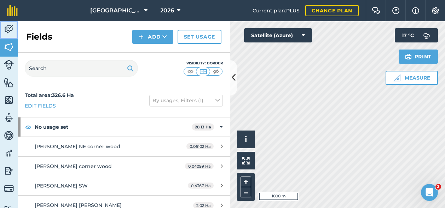
click at [7, 26] on img at bounding box center [9, 29] width 10 height 11
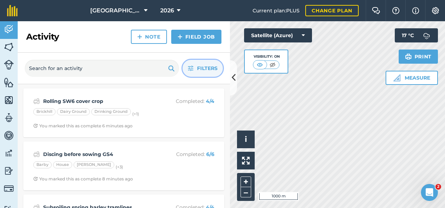
click at [211, 70] on span "Filters" at bounding box center [207, 68] width 21 height 8
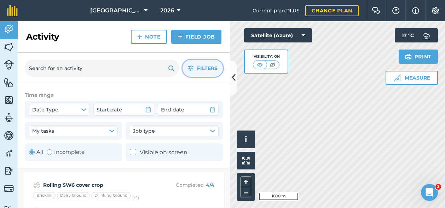
click at [48, 152] on div "Toggle Activity" at bounding box center [50, 152] width 6 height 6
radio input "false"
radio input "true"
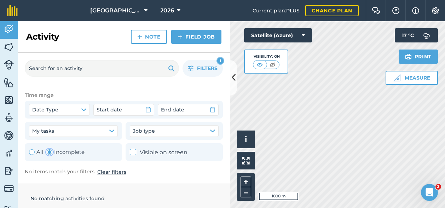
click at [33, 151] on div "Toggle Activity" at bounding box center [32, 152] width 6 height 6
radio input "true"
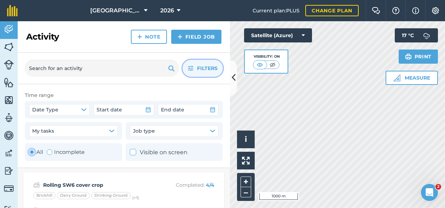
click at [207, 74] on button "Filters" at bounding box center [203, 68] width 40 height 17
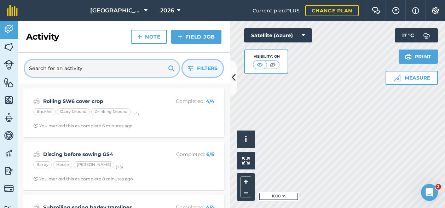
click at [82, 71] on input "text" at bounding box center [102, 68] width 154 height 17
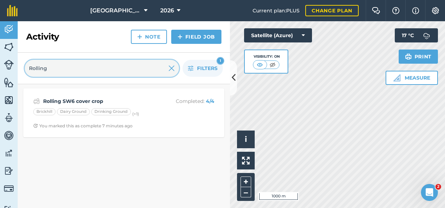
type input "Rolling"
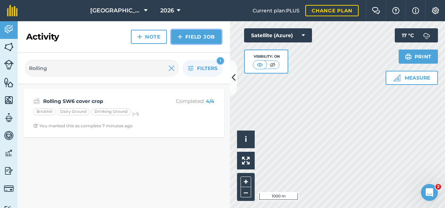
click at [207, 39] on link "Field Job" at bounding box center [196, 37] width 50 height 14
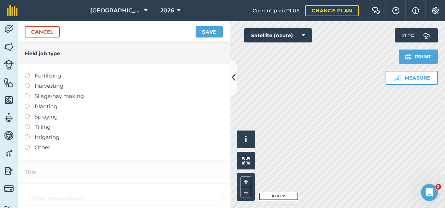
click at [25, 145] on label at bounding box center [30, 145] width 10 height 0
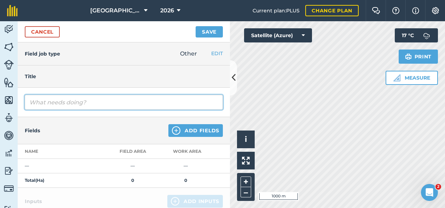
click at [65, 108] on input "text" at bounding box center [124, 102] width 198 height 15
type input "Rolling GS4"
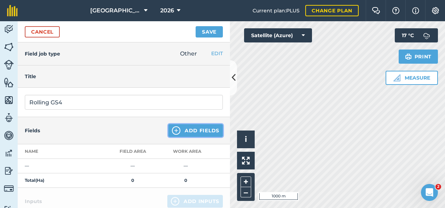
click at [190, 131] on button "Add Fields" at bounding box center [196, 130] width 55 height 13
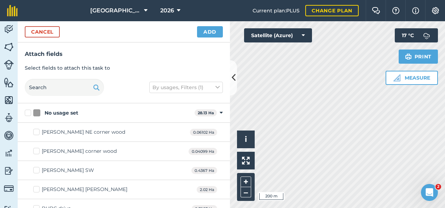
checkbox input "true"
checkbox input "false"
checkbox input "true"
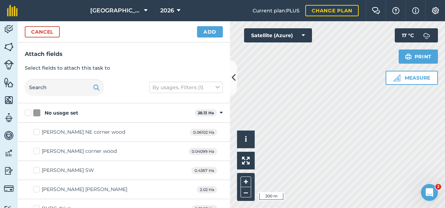
checkbox input "true"
click at [208, 32] on button "Add" at bounding box center [210, 31] width 26 height 11
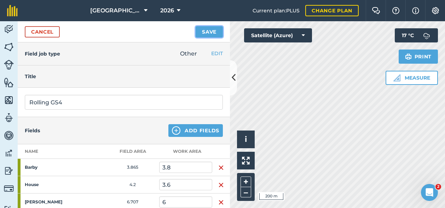
click at [212, 31] on button "Save" at bounding box center [209, 31] width 27 height 11
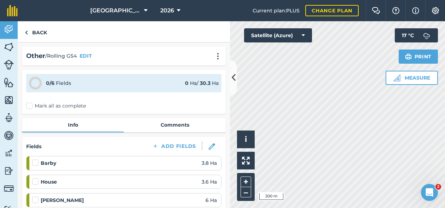
click at [31, 104] on label "Mark all as complete" at bounding box center [56, 105] width 60 height 7
click at [31, 104] on input "Mark all as complete" at bounding box center [28, 104] width 5 height 5
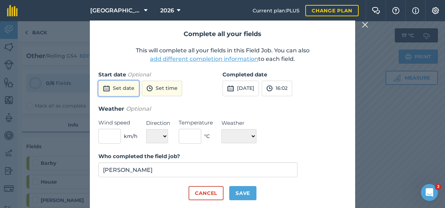
click at [117, 89] on button "Set date" at bounding box center [118, 89] width 41 height 16
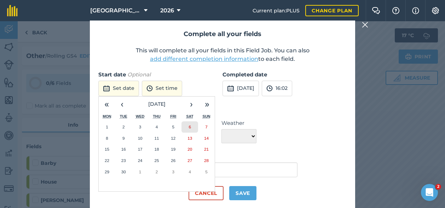
click at [189, 126] on abbr "6" at bounding box center [190, 127] width 2 height 5
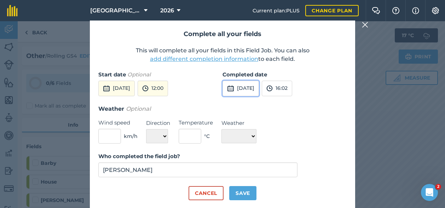
click at [259, 88] on button "[DATE]" at bounding box center [241, 89] width 36 height 16
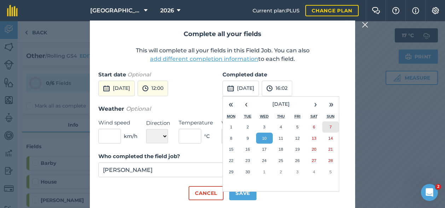
click at [333, 124] on button "7" at bounding box center [331, 126] width 17 height 11
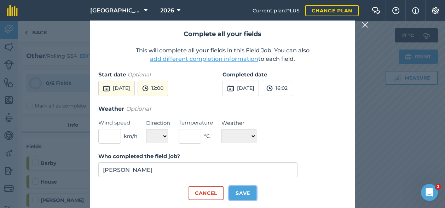
click at [237, 191] on button "Save" at bounding box center [242, 193] width 27 height 14
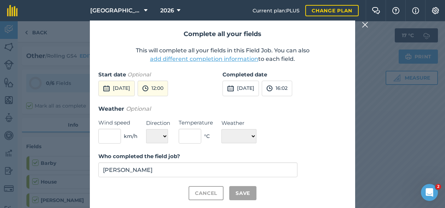
checkbox input "true"
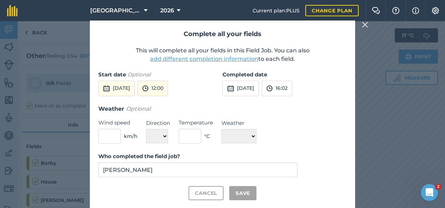
checkbox input "true"
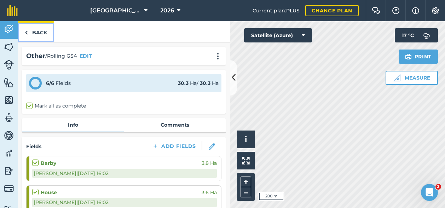
click at [39, 30] on link "Back" at bounding box center [36, 31] width 36 height 21
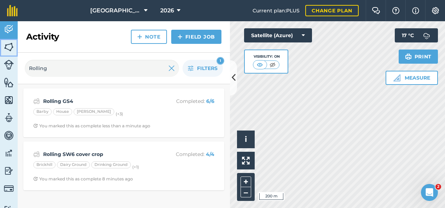
click at [12, 44] on img at bounding box center [9, 47] width 10 height 11
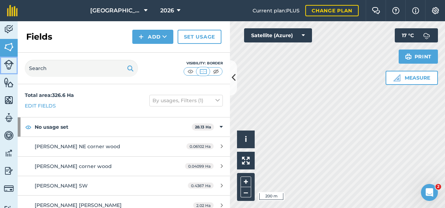
click at [10, 67] on img at bounding box center [9, 65] width 10 height 10
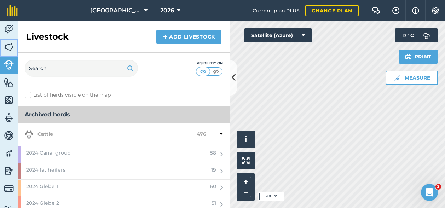
click at [7, 42] on img at bounding box center [9, 47] width 10 height 11
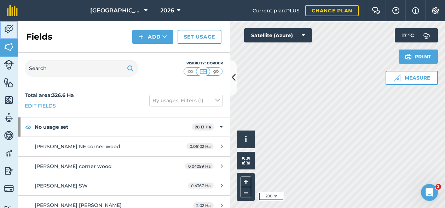
click at [6, 27] on img at bounding box center [9, 29] width 10 height 11
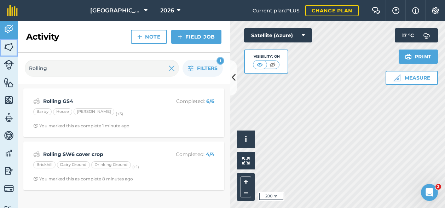
click at [10, 46] on img at bounding box center [9, 47] width 10 height 11
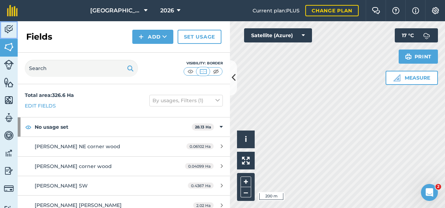
click at [8, 27] on img at bounding box center [9, 29] width 10 height 11
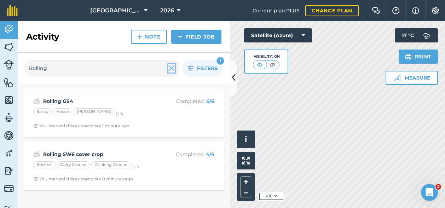
click at [174, 69] on img at bounding box center [172, 68] width 6 height 8
click at [9, 44] on img at bounding box center [9, 47] width 10 height 11
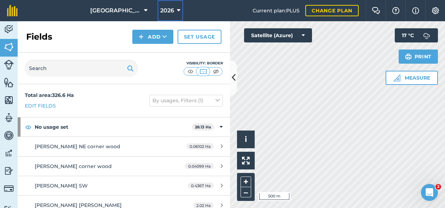
click at [164, 7] on span "2026" at bounding box center [167, 10] width 14 height 8
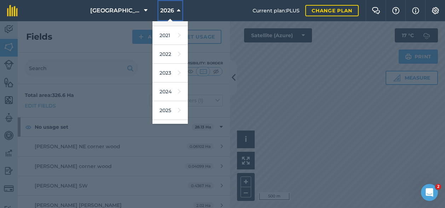
scroll to position [102, 0]
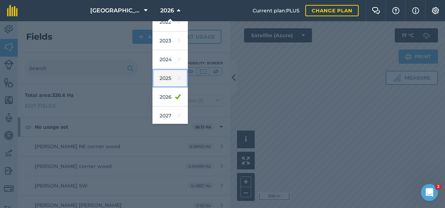
click at [168, 76] on link "2025" at bounding box center [170, 78] width 35 height 19
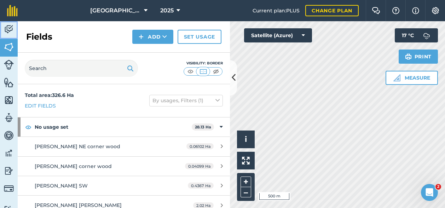
click at [9, 29] on img at bounding box center [9, 29] width 10 height 11
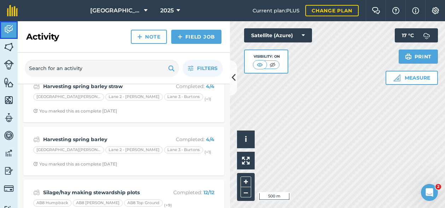
scroll to position [35, 0]
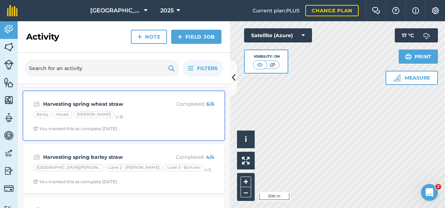
click at [142, 108] on div "Harvesting spring wheat straw Completed : 6 / 6 [PERSON_NAME] (+ 3 ) You marked…" at bounding box center [124, 116] width 193 height 40
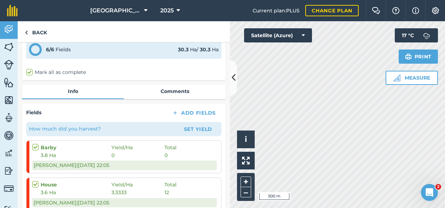
scroll to position [35, 0]
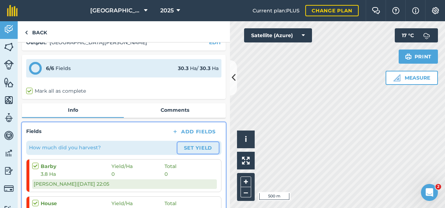
click at [198, 145] on button "Set Yield" at bounding box center [198, 147] width 41 height 11
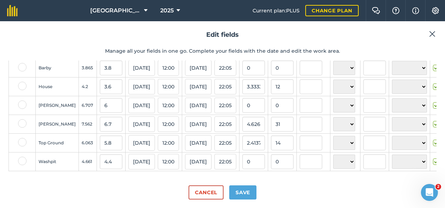
scroll to position [6, 0]
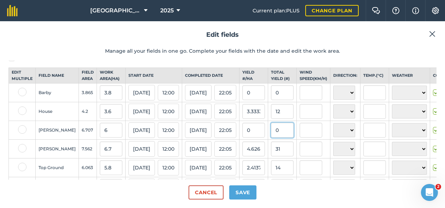
drag, startPoint x: 272, startPoint y: 137, endPoint x: 261, endPoint y: 137, distance: 11.3
click at [271, 137] on input "0" at bounding box center [282, 130] width 23 height 15
type input "13"
type input "2.1666666666666665"
click at [272, 99] on input "0" at bounding box center [282, 92] width 23 height 15
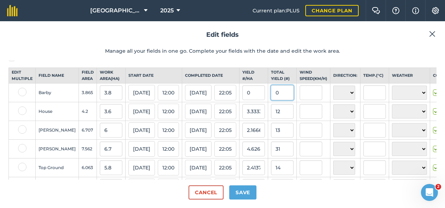
drag, startPoint x: 272, startPoint y: 99, endPoint x: 251, endPoint y: 100, distance: 21.6
click at [251, 100] on tr "Barby 3.865 3.8 [DATE] 12:00 [DATE] 22:05 0 0 N NE E SE S SW W NW ☀️ Sunny 🌧 Ra…" at bounding box center [267, 93] width 517 height 19
type input "9"
type input "2.368421052631579"
click at [271, 119] on input "12" at bounding box center [282, 111] width 23 height 15
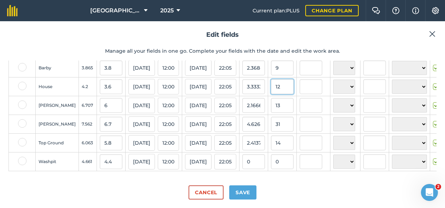
scroll to position [41, 0]
drag, startPoint x: 264, startPoint y: 158, endPoint x: 260, endPoint y: 158, distance: 4.2
click at [271, 158] on input "0" at bounding box center [282, 161] width 23 height 15
type input "15"
type input "3.4090909090909087"
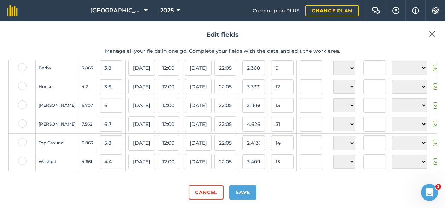
click at [276, 168] on div "Select all fields Edit multiple Field name Field Area Work area ( Ha ) Start da…" at bounding box center [222, 120] width 428 height 119
click at [243, 194] on button "Save" at bounding box center [242, 193] width 27 height 14
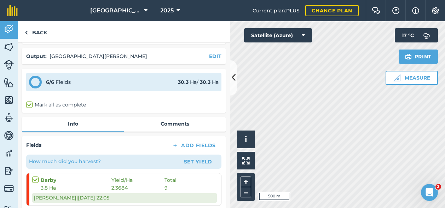
scroll to position [35, 0]
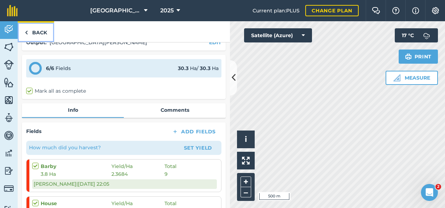
click at [34, 34] on link "Back" at bounding box center [36, 31] width 36 height 21
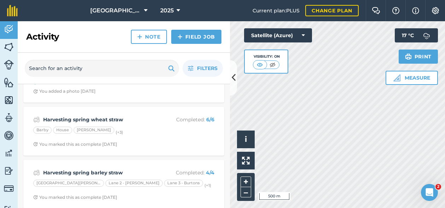
scroll to position [35, 0]
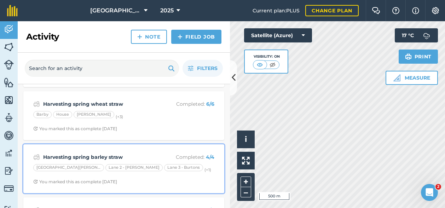
click at [154, 151] on div "Harvesting spring barley straw Completed : 4 / 4 Lane 1 - [PERSON_NAME] 2 - [PE…" at bounding box center [124, 169] width 193 height 40
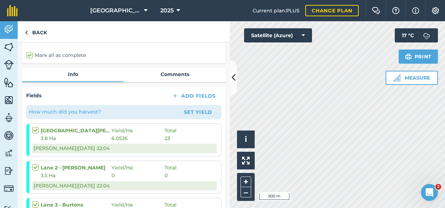
scroll to position [106, 0]
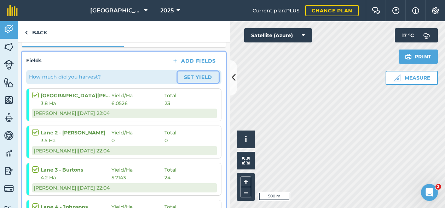
click at [193, 77] on button "Set Yield" at bounding box center [198, 77] width 41 height 11
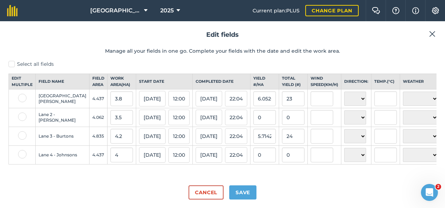
scroll to position [4, 0]
drag, startPoint x: 275, startPoint y: 100, endPoint x: 260, endPoint y: 102, distance: 15.0
click at [279, 102] on td "23" at bounding box center [293, 99] width 29 height 19
type input "24"
type input "6.315789473684211"
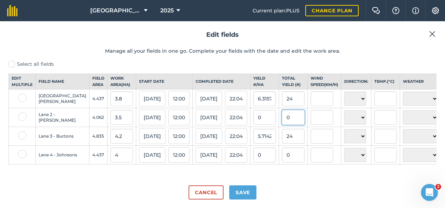
click at [282, 122] on input "0" at bounding box center [293, 117] width 23 height 15
drag, startPoint x: 277, startPoint y: 122, endPoint x: 261, endPoint y: 120, distance: 16.4
click at [282, 120] on input "0" at bounding box center [293, 117] width 23 height 15
type input "21"
type input "6"
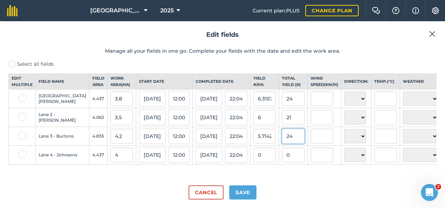
drag, startPoint x: 270, startPoint y: 139, endPoint x: 251, endPoint y: 141, distance: 18.5
click at [251, 141] on tr "Lane 3 - Burtons 4.835 4.2 [DATE] 12:00 [DATE] 22:04 5.714286 24 N NE E SE S SW…" at bounding box center [273, 136] width 528 height 19
type input "29"
type input "6.904761904761904"
click at [282, 159] on input "0" at bounding box center [293, 155] width 23 height 15
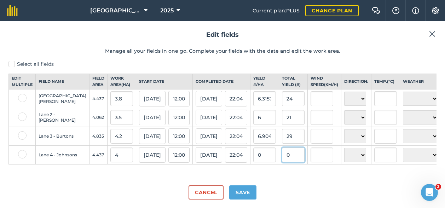
drag, startPoint x: 268, startPoint y: 157, endPoint x: 261, endPoint y: 157, distance: 7.1
click at [282, 157] on input "0" at bounding box center [293, 155] width 23 height 15
type input "25"
type input "6.25"
click at [288, 169] on div "Select all fields Edit multiple Field name Field Area Work area ( Ha ) Start da…" at bounding box center [222, 120] width 428 height 119
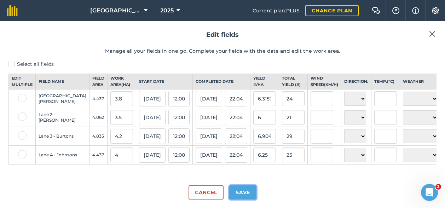
click at [248, 189] on button "Save" at bounding box center [242, 193] width 27 height 14
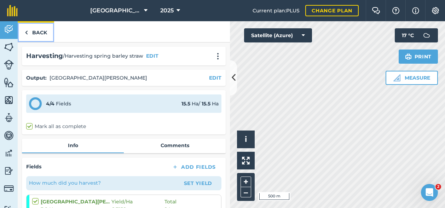
click at [39, 31] on link "Back" at bounding box center [36, 31] width 36 height 21
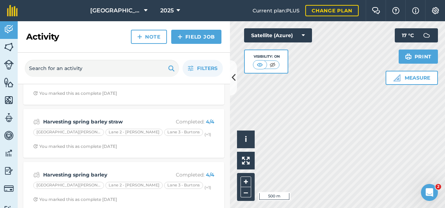
scroll to position [106, 0]
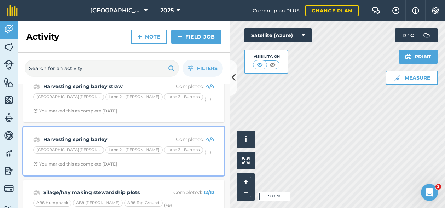
click at [158, 136] on p "Completed : 4 / 4" at bounding box center [186, 140] width 56 height 8
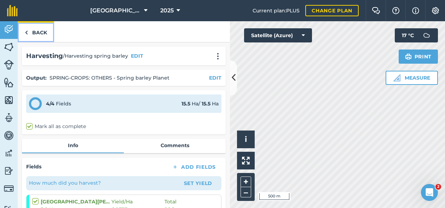
click at [40, 30] on link "Back" at bounding box center [36, 31] width 36 height 21
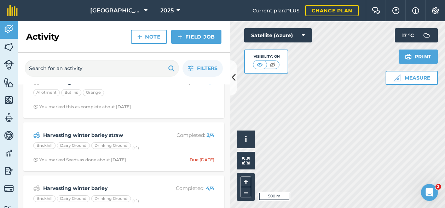
scroll to position [425, 0]
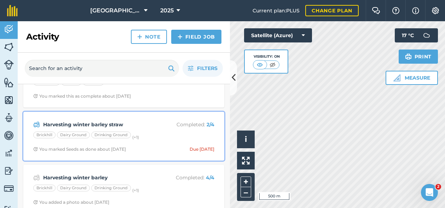
click at [159, 128] on div "Harvesting winter barley straw Completed : 2 / 4 Brickhill Dairy Ground Drinkin…" at bounding box center [124, 136] width 193 height 40
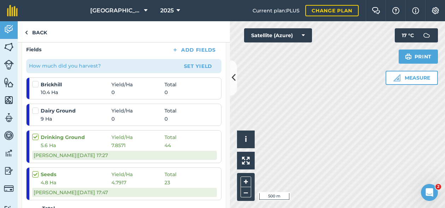
scroll to position [106, 0]
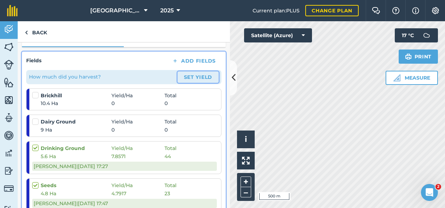
click at [193, 74] on button "Set Yield" at bounding box center [198, 77] width 41 height 11
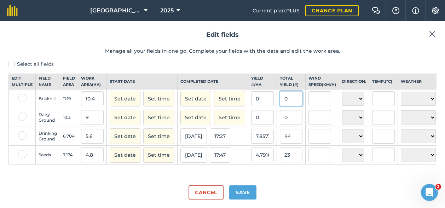
drag, startPoint x: 289, startPoint y: 104, endPoint x: 274, endPoint y: 105, distance: 14.9
click at [277, 105] on td "0" at bounding box center [291, 99] width 29 height 19
click at [192, 104] on button "Set date" at bounding box center [196, 99] width 31 height 16
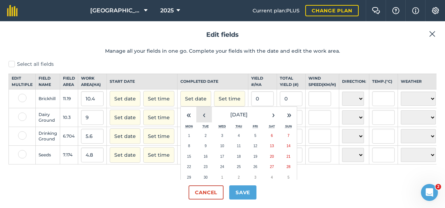
click at [201, 121] on button "‹" at bounding box center [204, 115] width 16 height 16
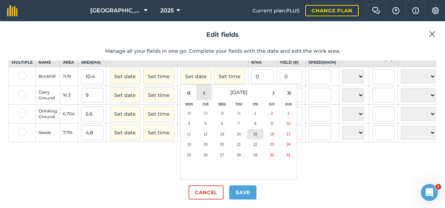
scroll to position [34, 0]
click at [199, 86] on button "‹" at bounding box center [204, 93] width 16 height 16
click at [188, 153] on abbr "28" at bounding box center [189, 155] width 4 height 4
checkbox input "true"
type input "[PERSON_NAME]"
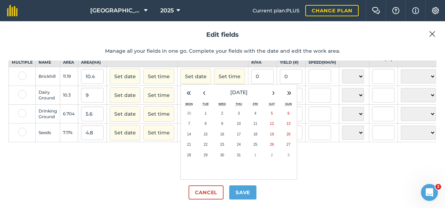
scroll to position [4, 0]
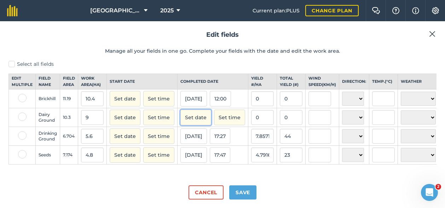
drag, startPoint x: 184, startPoint y: 119, endPoint x: 194, endPoint y: 120, distance: 9.7
click at [184, 119] on button "Set date" at bounding box center [196, 118] width 31 height 16
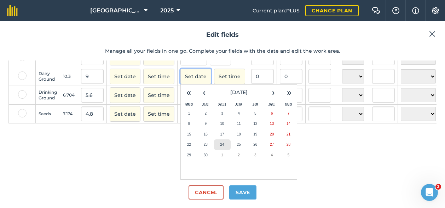
scroll to position [52, 0]
click at [201, 85] on button "‹" at bounding box center [204, 93] width 16 height 16
click at [201, 88] on button "‹" at bounding box center [204, 93] width 16 height 16
click at [187, 153] on abbr "28" at bounding box center [189, 155] width 4 height 4
checkbox input "true"
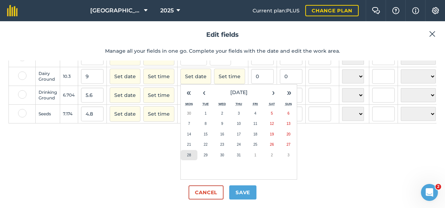
type input "[PERSON_NAME]"
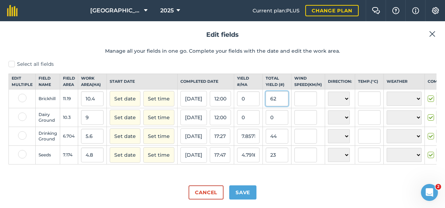
type input "62"
type input "5.961538461538462"
drag, startPoint x: 278, startPoint y: 118, endPoint x: 263, endPoint y: 119, distance: 14.2
click at [263, 119] on td "0" at bounding box center [277, 117] width 29 height 19
click at [296, 171] on div "Select all fields Edit multiple Field name Field Area Work area ( Ha ) Start da…" at bounding box center [222, 120] width 428 height 119
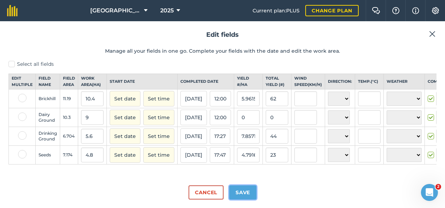
click at [252, 189] on button "Save" at bounding box center [242, 193] width 27 height 14
checkbox input "true"
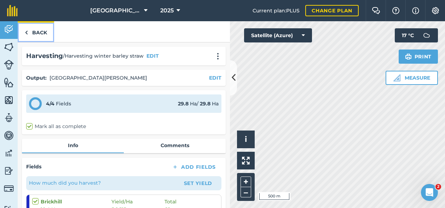
click at [35, 29] on link "Back" at bounding box center [36, 31] width 36 height 21
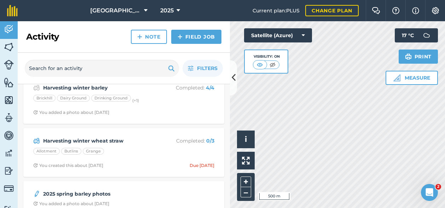
scroll to position [531, 0]
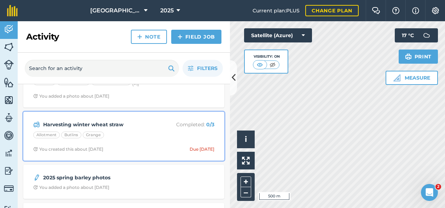
click at [142, 128] on div "Harvesting winter wheat straw Completed : 0 / 3 Allotment Butlins Grange You cr…" at bounding box center [124, 136] width 193 height 40
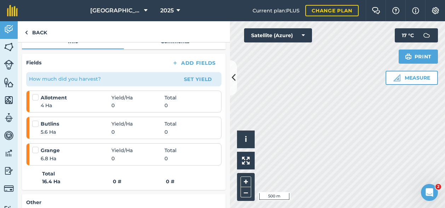
scroll to position [106, 0]
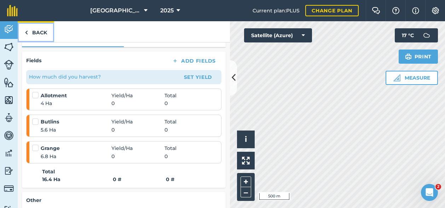
click at [35, 32] on link "Back" at bounding box center [36, 31] width 36 height 21
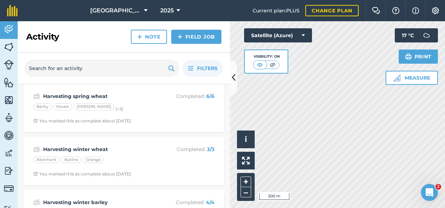
scroll to position [425, 0]
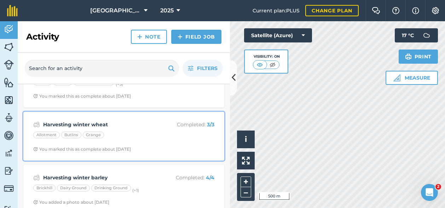
click at [132, 122] on strong "Harvesting winter wheat" at bounding box center [99, 125] width 112 height 8
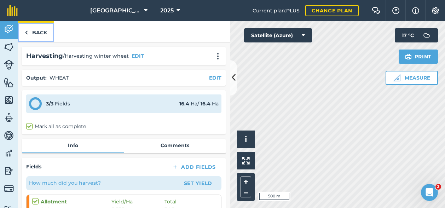
click at [32, 29] on link "Back" at bounding box center [36, 31] width 36 height 21
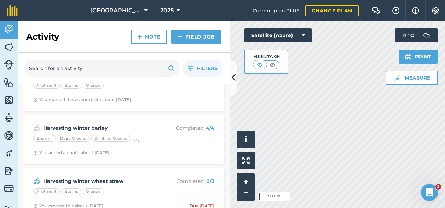
scroll to position [496, 0]
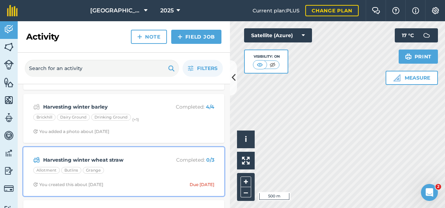
click at [124, 158] on strong "Harvesting winter wheat straw" at bounding box center [99, 160] width 112 height 8
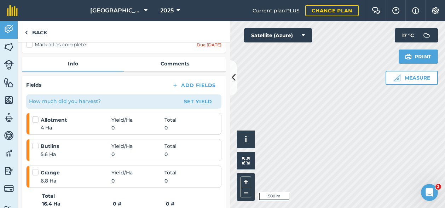
scroll to position [71, 0]
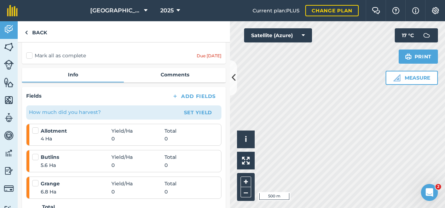
click at [31, 55] on label "Mark all as complete" at bounding box center [56, 55] width 60 height 7
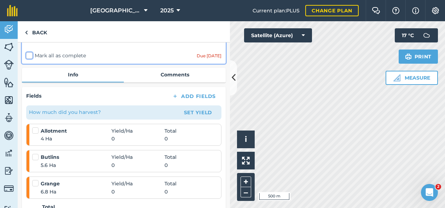
click at [31, 123] on input "Mark all as complete" at bounding box center [28, 125] width 5 height 5
checkbox input "false"
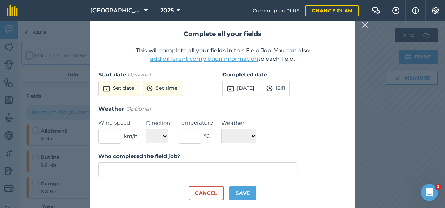
type input "[PERSON_NAME]"
click at [130, 90] on button "Set date" at bounding box center [118, 89] width 41 height 16
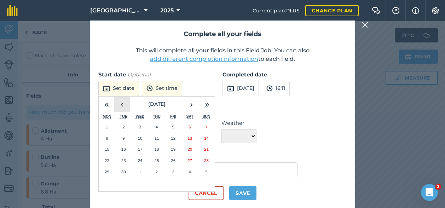
click at [125, 107] on button "‹" at bounding box center [122, 105] width 16 height 16
click at [155, 137] on button "7" at bounding box center [157, 138] width 17 height 11
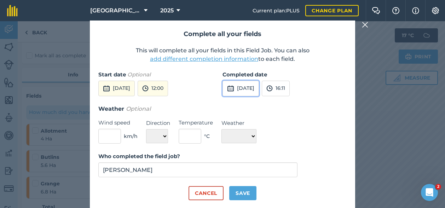
click at [259, 92] on button "[DATE]" at bounding box center [241, 89] width 36 height 16
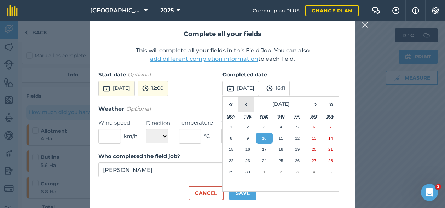
click at [247, 102] on button "‹" at bounding box center [247, 105] width 16 height 16
click at [282, 137] on button "7" at bounding box center [281, 138] width 17 height 11
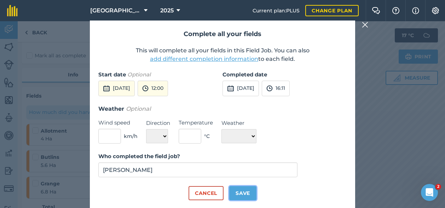
click at [243, 192] on button "Save" at bounding box center [242, 193] width 27 height 14
checkbox input "true"
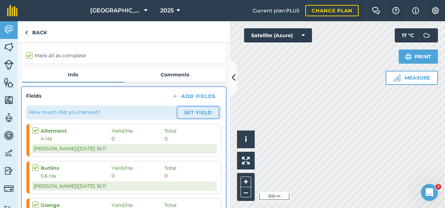
click at [194, 111] on button "Set Yield" at bounding box center [198, 112] width 41 height 11
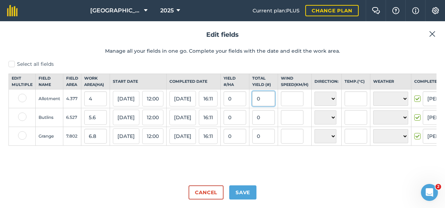
drag, startPoint x: 275, startPoint y: 106, endPoint x: 259, endPoint y: 106, distance: 15.9
click at [259, 106] on input "0" at bounding box center [263, 98] width 23 height 15
type input "42"
type input "10.5"
click at [272, 121] on input "0" at bounding box center [263, 117] width 23 height 15
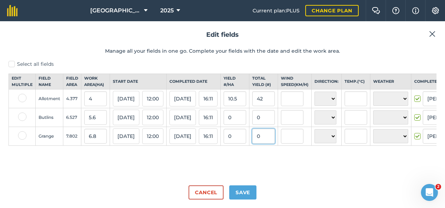
drag, startPoint x: 269, startPoint y: 142, endPoint x: 258, endPoint y: 142, distance: 11.3
click at [258, 142] on td "0" at bounding box center [264, 136] width 29 height 19
type input "66"
type input "9.705882352941178"
click at [267, 161] on div "Select all fields Edit multiple Field name Field Area Work area ( Ha ) Start da…" at bounding box center [222, 120] width 428 height 119
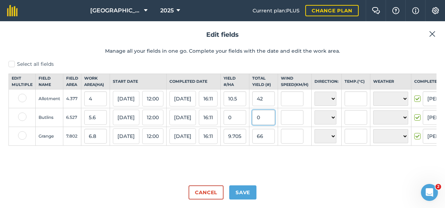
drag, startPoint x: 270, startPoint y: 122, endPoint x: 255, endPoint y: 122, distance: 14.9
click at [255, 122] on tr "Butlins 6.527 5.6 [DATE] 12:00 [DATE] 16:11 0 0 N NE E SE S SW W NW ☀️ Sunny 🌧 …" at bounding box center [258, 117] width 498 height 19
type input "56"
type input "10"
click at [254, 163] on div "Select all fields Edit multiple Field name Field Area Work area ( Ha ) Start da…" at bounding box center [222, 120] width 428 height 119
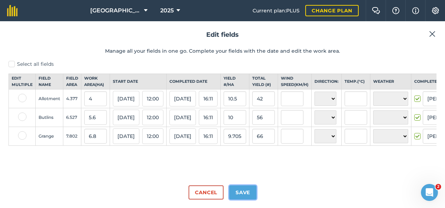
click at [244, 194] on button "Save" at bounding box center [242, 193] width 27 height 14
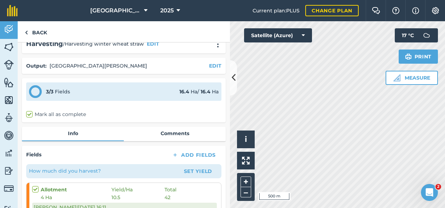
scroll to position [5, 0]
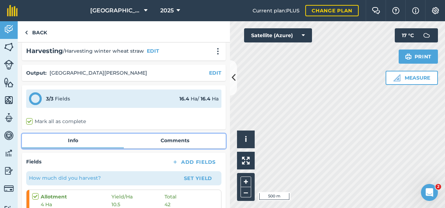
click at [164, 140] on link "Comments" at bounding box center [175, 140] width 102 height 13
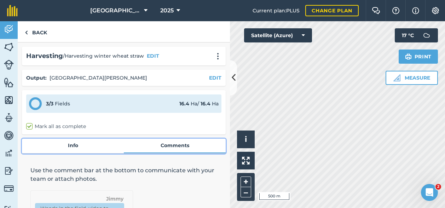
click at [75, 143] on link "Info" at bounding box center [73, 145] width 102 height 13
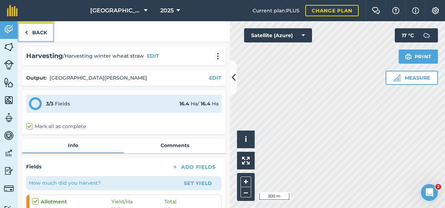
click at [35, 32] on link "Back" at bounding box center [36, 31] width 36 height 21
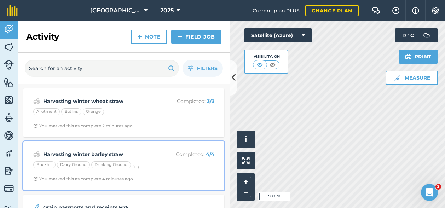
click at [148, 155] on strong "Harvesting winter barley straw" at bounding box center [99, 154] width 112 height 8
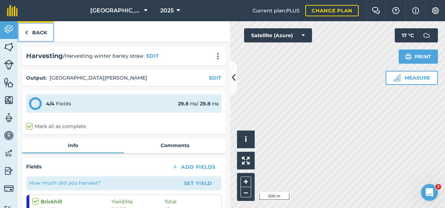
click at [34, 30] on link "Back" at bounding box center [36, 31] width 36 height 21
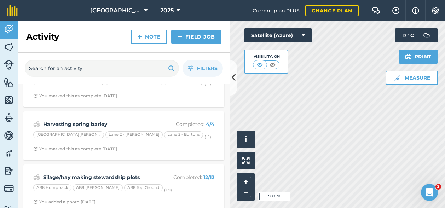
scroll to position [212, 0]
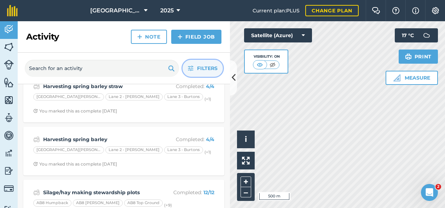
click at [202, 65] on span "Filters" at bounding box center [207, 68] width 21 height 8
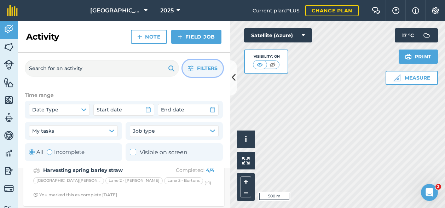
click at [50, 152] on div "Toggle Activity" at bounding box center [50, 152] width 6 height 6
radio input "false"
radio input "true"
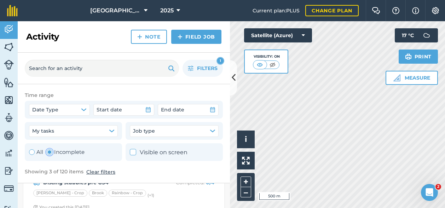
scroll to position [85, 0]
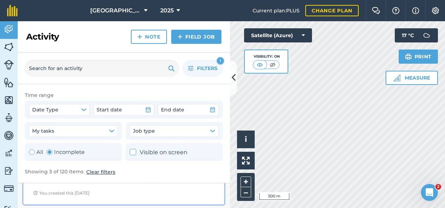
click at [152, 191] on span "You created this [DATE]" at bounding box center [123, 193] width 181 height 6
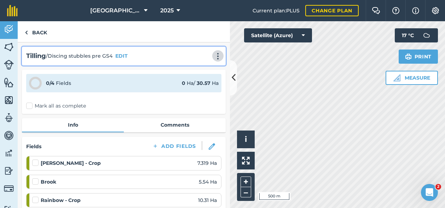
click at [215, 56] on img at bounding box center [218, 56] width 8 height 7
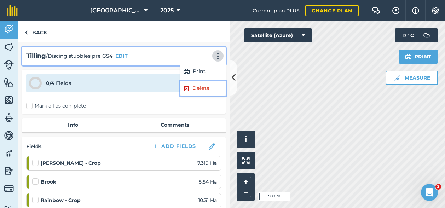
click at [195, 87] on link "Delete" at bounding box center [203, 88] width 45 height 14
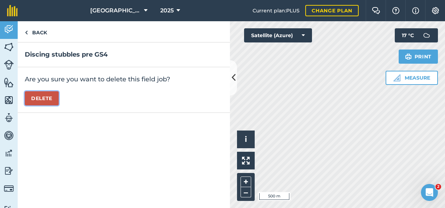
click at [25, 96] on button "Delete" at bounding box center [42, 98] width 34 height 14
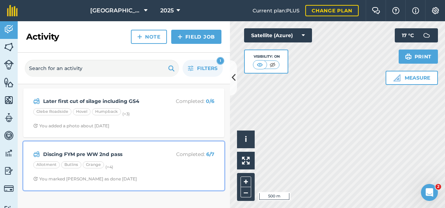
click at [156, 156] on div "Discing FYM pre WW 2nd pass Completed : 6 / 7" at bounding box center [123, 154] width 181 height 8
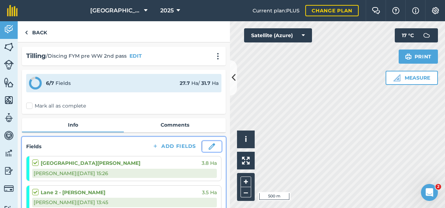
click at [209, 147] on img at bounding box center [212, 146] width 6 height 6
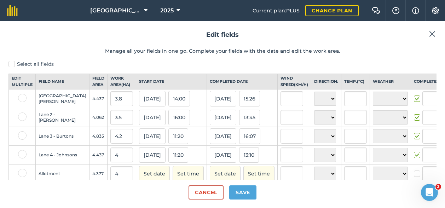
type input "[PERSON_NAME]"
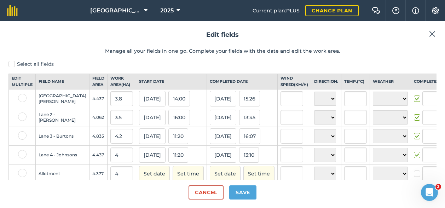
type input "[PERSON_NAME]"
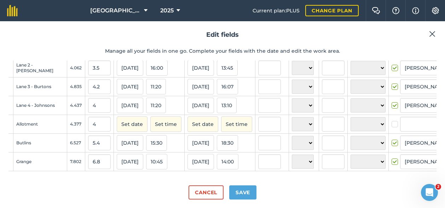
scroll to position [60, 43]
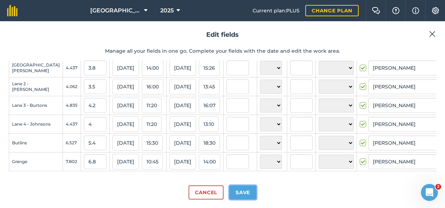
click at [241, 192] on button "Save" at bounding box center [242, 193] width 27 height 14
checkbox input "true"
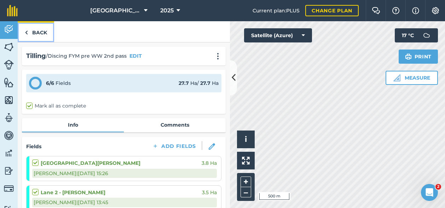
click at [36, 34] on link "Back" at bounding box center [36, 31] width 36 height 21
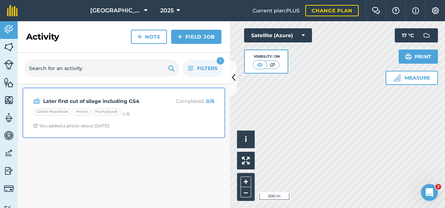
click at [139, 105] on div "Later first cut of silage including GS4 Completed : 0 / 6" at bounding box center [123, 101] width 181 height 8
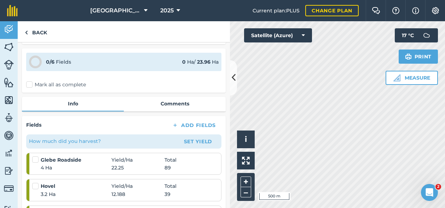
scroll to position [35, 0]
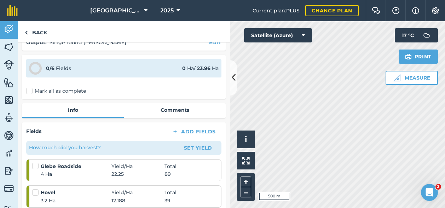
click at [30, 91] on label "Mark all as complete" at bounding box center [56, 90] width 60 height 7
click at [30, 123] on input "Mark all as complete" at bounding box center [28, 125] width 5 height 5
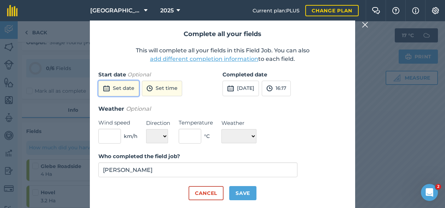
click at [120, 88] on button "Set date" at bounding box center [118, 89] width 41 height 16
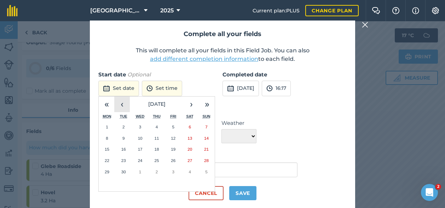
click at [124, 105] on button "‹" at bounding box center [122, 105] width 16 height 16
click at [172, 160] on abbr "22" at bounding box center [173, 160] width 5 height 5
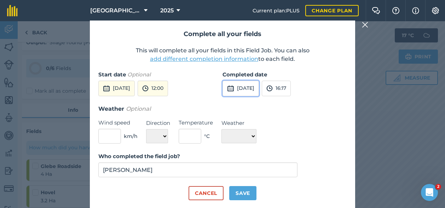
click at [258, 90] on button "[DATE]" at bounding box center [241, 89] width 36 height 16
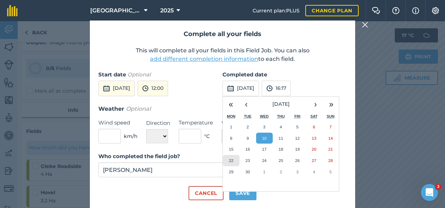
click at [231, 159] on abbr "22" at bounding box center [231, 160] width 5 height 5
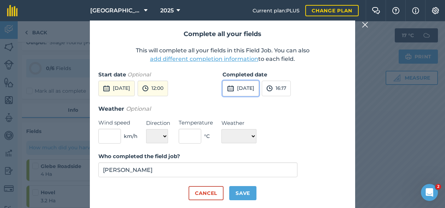
click at [250, 87] on button "[DATE]" at bounding box center [241, 89] width 36 height 16
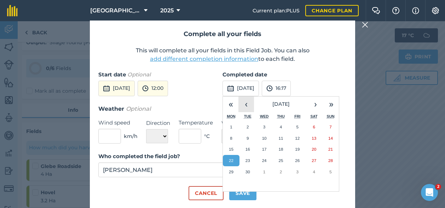
click at [250, 102] on button "‹" at bounding box center [247, 105] width 16 height 16
click at [298, 161] on abbr "22" at bounding box center [297, 160] width 5 height 5
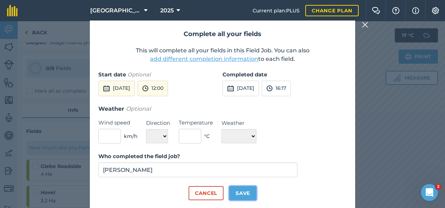
click at [247, 194] on button "Save" at bounding box center [242, 193] width 27 height 14
checkbox input "true"
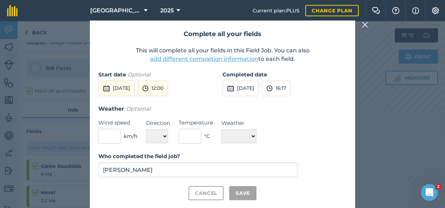
checkbox input "true"
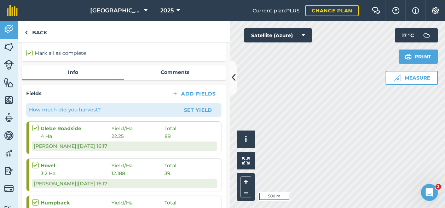
scroll to position [71, 0]
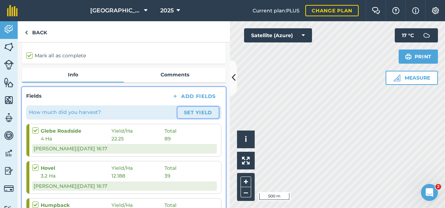
click at [195, 108] on button "Set Yield" at bounding box center [198, 112] width 41 height 11
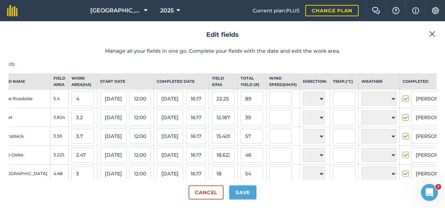
scroll to position [0, 84]
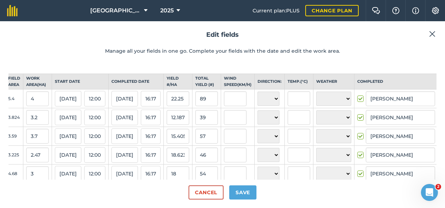
click at [441, 123] on img at bounding box center [444, 118] width 6 height 8
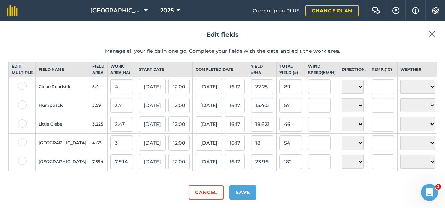
scroll to position [0, 0]
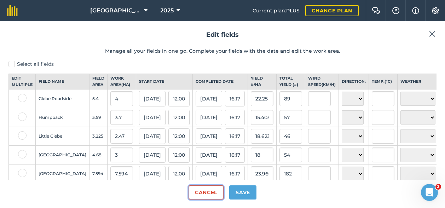
click at [201, 192] on button "Cancel" at bounding box center [206, 193] width 35 height 14
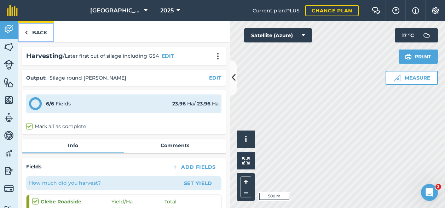
click at [31, 33] on link "Back" at bounding box center [36, 31] width 36 height 21
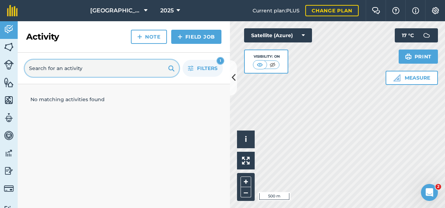
click at [72, 70] on input "text" at bounding box center [102, 68] width 154 height 17
type input "2"
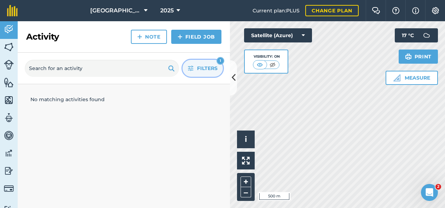
click at [207, 67] on span "Filters" at bounding box center [207, 68] width 21 height 8
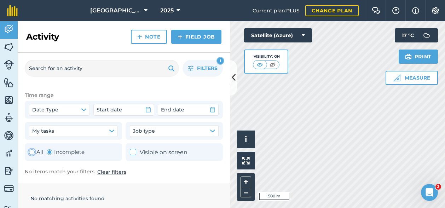
click at [31, 152] on div "Toggle Activity" at bounding box center [32, 152] width 6 height 6
radio input "true"
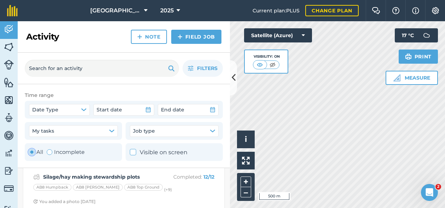
scroll to position [425, 0]
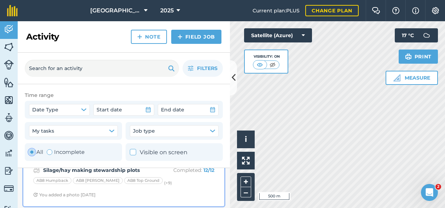
click at [172, 180] on div "AB8 Humpback AB8 [PERSON_NAME] AB8 Top Ground (+ 9 )" at bounding box center [123, 181] width 181 height 9
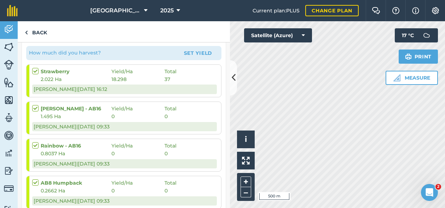
scroll to position [106, 0]
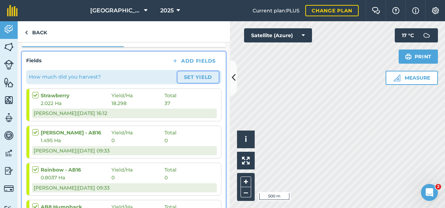
click at [189, 76] on button "Set Yield" at bounding box center [198, 77] width 41 height 11
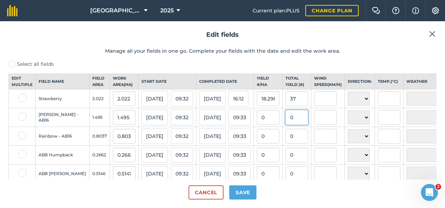
drag, startPoint x: 275, startPoint y: 124, endPoint x: 264, endPoint y: 123, distance: 10.6
click at [283, 123] on td "0" at bounding box center [297, 117] width 29 height 19
type input "31"
type input "20.735785953177256"
drag, startPoint x: 277, startPoint y: 141, endPoint x: 262, endPoint y: 143, distance: 14.6
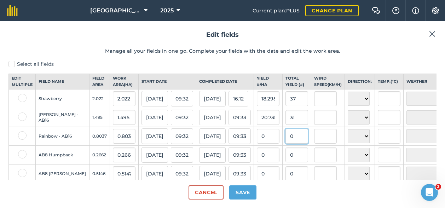
click at [262, 143] on tr "Rainbow - AB16 0.8037 0.8037 [DATE] 09:32 [DATE] 09:33 0 0 N NE E SE S SW W NW …" at bounding box center [275, 136] width 532 height 19
type input "12"
type input "14.930944382232177"
click at [286, 160] on input "0" at bounding box center [297, 155] width 23 height 15
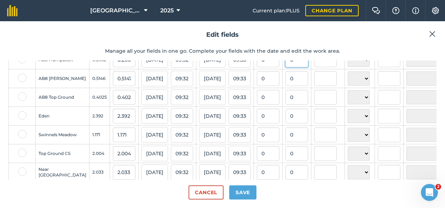
scroll to position [106, 0]
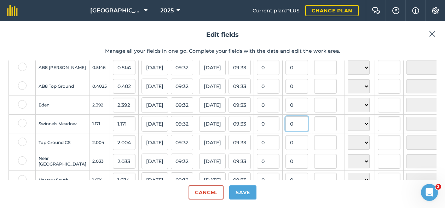
drag, startPoint x: 275, startPoint y: 130, endPoint x: 266, endPoint y: 130, distance: 9.2
click at [286, 130] on input "0" at bounding box center [297, 123] width 23 height 15
type input "23"
type input "19.64133219470538"
click at [286, 150] on input "0" at bounding box center [297, 142] width 23 height 15
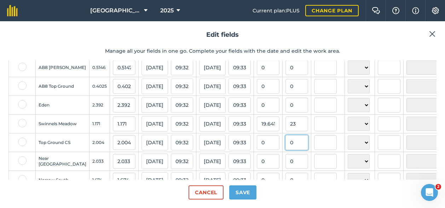
scroll to position [142, 0]
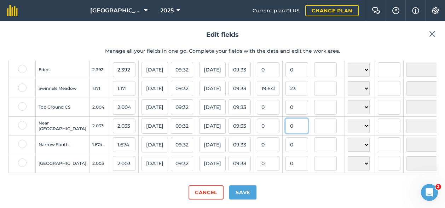
click at [286, 133] on input "0" at bounding box center [297, 126] width 23 height 15
drag, startPoint x: 276, startPoint y: 133, endPoint x: 268, endPoint y: 133, distance: 8.5
click at [286, 133] on input "0" at bounding box center [297, 126] width 23 height 15
type input "24"
click at [286, 151] on input "0" at bounding box center [297, 144] width 23 height 15
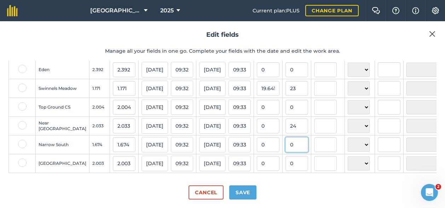
type input "11.805213969503198"
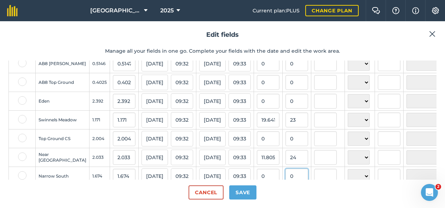
scroll to position [82, 0]
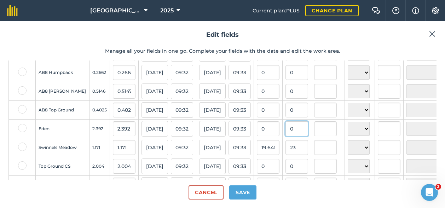
drag, startPoint x: 277, startPoint y: 134, endPoint x: 262, endPoint y: 134, distance: 14.5
click at [262, 134] on tr "Eden 2.392 2.392 [DATE] 09:32 [DATE] 09:33 0 0 N NE E SE S SW W NW ☀️ Sunny 🌧 R…" at bounding box center [275, 129] width 532 height 19
type input "29"
type input "12.123745819397994"
click at [286, 114] on input "0" at bounding box center [297, 110] width 23 height 15
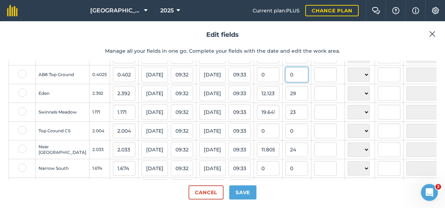
scroll to position [153, 0]
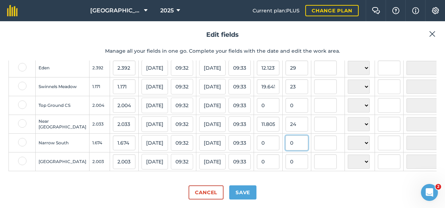
drag, startPoint x: 277, startPoint y: 140, endPoint x: 266, endPoint y: 140, distance: 10.6
click at [286, 140] on input "0" at bounding box center [297, 143] width 23 height 15
type input "5"
type input "2.986857825567503"
click at [113, 139] on input "1.674" at bounding box center [124, 143] width 23 height 15
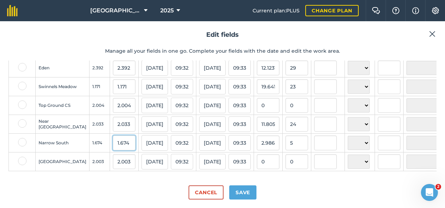
drag, startPoint x: 105, startPoint y: 138, endPoint x: 89, endPoint y: 140, distance: 16.3
click at [113, 140] on input "1.674" at bounding box center [124, 143] width 23 height 15
type input "0.25"
click at [286, 154] on input "0" at bounding box center [297, 161] width 23 height 15
click at [286, 137] on input "0.7467144563918757" at bounding box center [297, 143] width 23 height 15
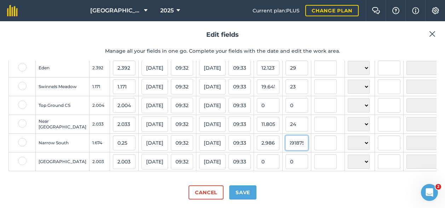
scroll to position [0, 36]
drag, startPoint x: 268, startPoint y: 137, endPoint x: 317, endPoint y: 133, distance: 49.0
click at [304, 137] on tr "Narrow South 1.674 0.25 [DATE] 09:32 [DATE] 09:33 2.986857825567503 0.746714456…" at bounding box center [275, 143] width 532 height 19
type input "5"
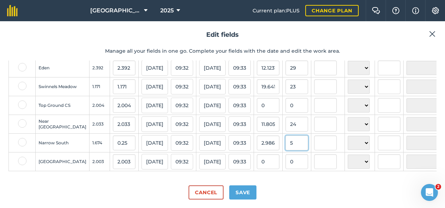
type input "20"
drag, startPoint x: 103, startPoint y: 137, endPoint x: 98, endPoint y: 138, distance: 5.0
click at [113, 138] on input "0.25" at bounding box center [124, 143] width 23 height 15
type input "0.4"
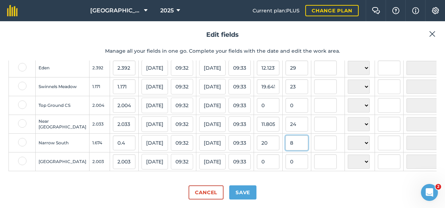
click at [286, 142] on input "8" at bounding box center [297, 143] width 23 height 15
drag, startPoint x: 274, startPoint y: 136, endPoint x: 258, endPoint y: 137, distance: 16.3
click at [258, 137] on tr "Narrow South 1.674 0.4 [DATE] 09:32 [DATE] 09:33 20 8 N NE E SE S SW W NW ☀️ Su…" at bounding box center [275, 143] width 532 height 19
type input "5"
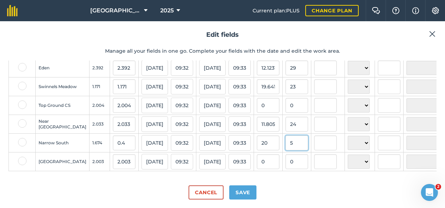
type input "12.5"
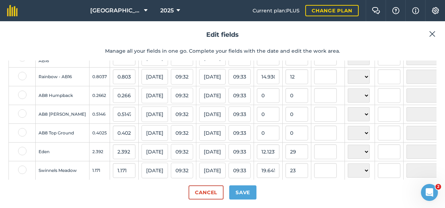
scroll to position [71, 0]
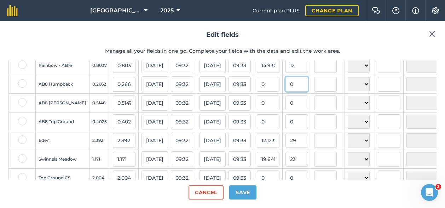
drag, startPoint x: 277, startPoint y: 89, endPoint x: 263, endPoint y: 90, distance: 14.5
click at [283, 90] on td "0" at bounding box center [297, 84] width 29 height 19
type input "3"
type input "11.269722013523667"
click at [286, 110] on input "0" at bounding box center [297, 103] width 23 height 15
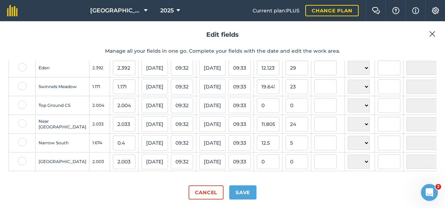
scroll to position [153, 0]
drag, startPoint x: 274, startPoint y: 159, endPoint x: 259, endPoint y: 158, distance: 14.9
click at [259, 158] on tr "Roadside Meadow 2.003 2.003 [DATE] 09:32 [DATE] 09:33 0 0 N NE E SE S SW W NW ☀…" at bounding box center [275, 162] width 532 height 19
type input "18"
type input "8.986520219670494"
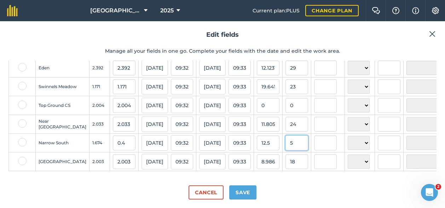
click at [286, 142] on input "5" at bounding box center [297, 143] width 23 height 15
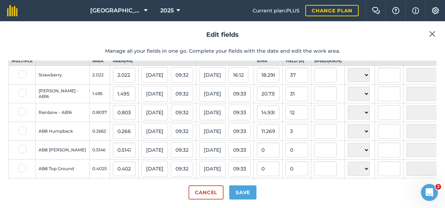
scroll to position [0, 0]
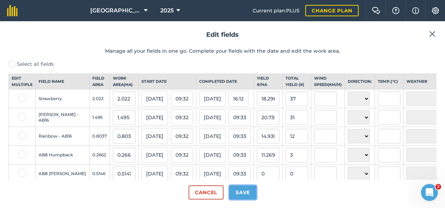
click at [252, 193] on button "Save" at bounding box center [242, 193] width 27 height 14
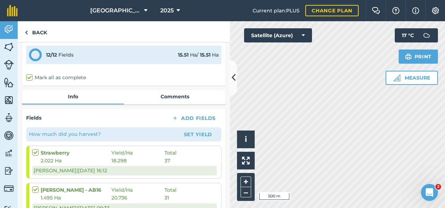
scroll to position [71, 0]
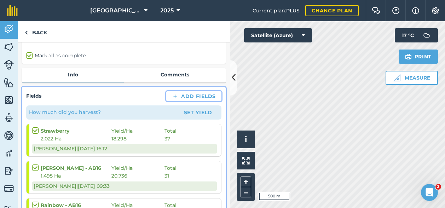
click at [183, 93] on button "Add Fields" at bounding box center [193, 96] width 55 height 10
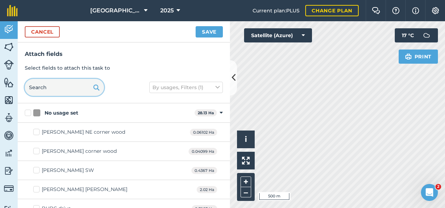
click at [57, 85] on input "text" at bounding box center [64, 87] width 79 height 17
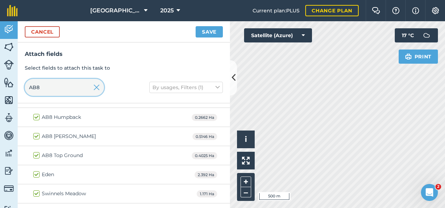
scroll to position [28, 0]
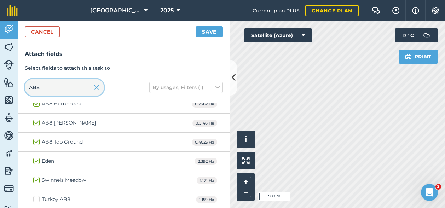
type input "AB8"
click at [36, 198] on label "Turkey AB8" at bounding box center [51, 199] width 37 height 7
click at [36, 198] on input "Turkey AB8" at bounding box center [35, 198] width 5 height 5
checkbox input "true"
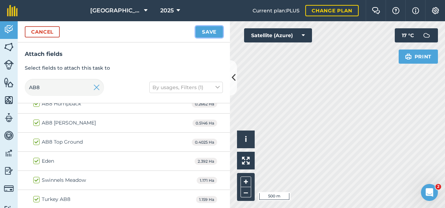
click at [206, 33] on button "Save" at bounding box center [209, 31] width 27 height 11
checkbox input "false"
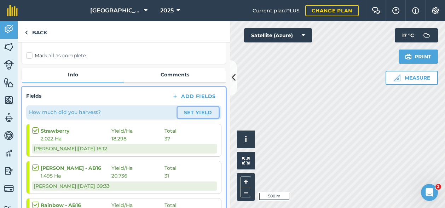
click at [187, 112] on button "Set Yield" at bounding box center [198, 112] width 41 height 11
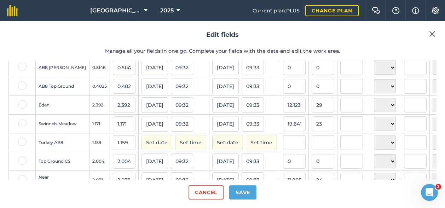
scroll to position [142, 0]
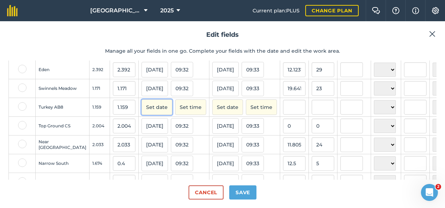
click at [142, 113] on button "Set date" at bounding box center [157, 107] width 31 height 16
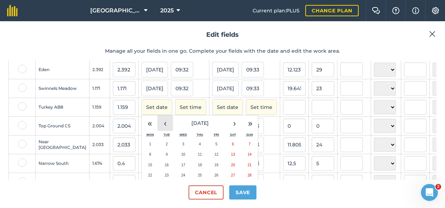
click at [158, 126] on button "‹" at bounding box center [166, 123] width 16 height 16
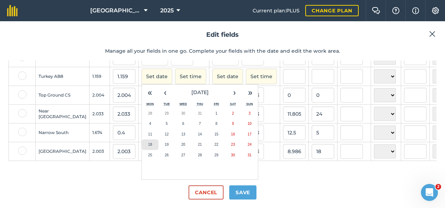
click at [148, 144] on abbr "18" at bounding box center [150, 145] width 4 height 4
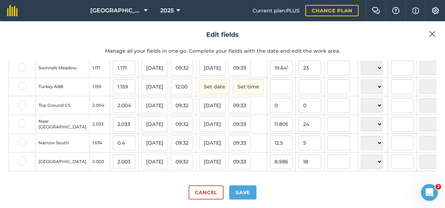
scroll to position [172, 0]
click at [199, 82] on button "Set date" at bounding box center [214, 87] width 31 height 16
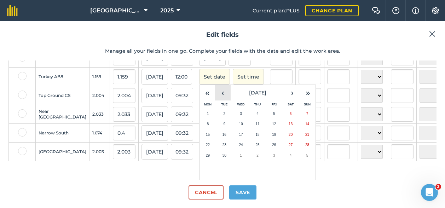
click at [215, 99] on button "‹" at bounding box center [223, 93] width 16 height 16
click at [200, 149] on button "18" at bounding box center [208, 145] width 17 height 11
checkbox input "true"
type input "[PERSON_NAME]"
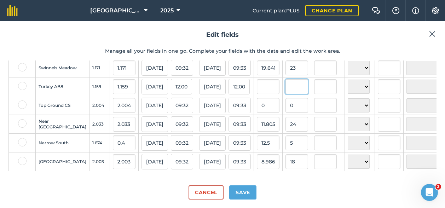
click at [286, 79] on input "text" at bounding box center [297, 86] width 23 height 15
type input "9"
type input "7.765314926660914"
click at [257, 88] on input "7.765314926660914" at bounding box center [268, 86] width 23 height 15
click at [286, 99] on input "0" at bounding box center [297, 105] width 23 height 15
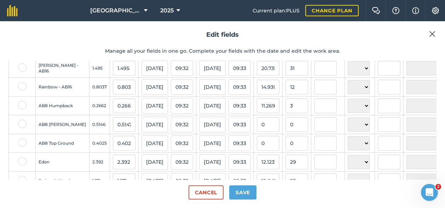
scroll to position [71, 0]
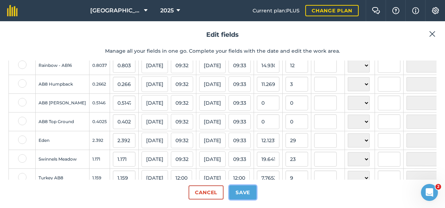
click at [244, 192] on button "Save" at bounding box center [242, 193] width 27 height 14
checkbox input "true"
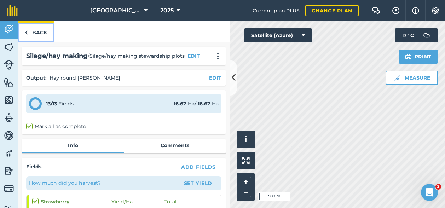
click at [31, 32] on link "Back" at bounding box center [36, 31] width 36 height 21
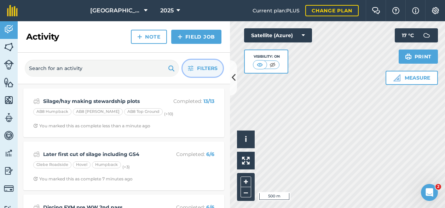
click at [205, 63] on button "Filters" at bounding box center [203, 68] width 40 height 17
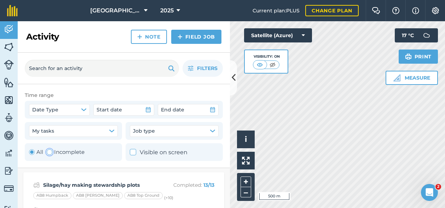
click at [51, 151] on div "Toggle Activity" at bounding box center [50, 152] width 6 height 6
radio input "false"
radio input "true"
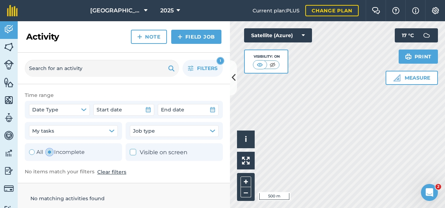
click at [29, 151] on div "Toggle Activity" at bounding box center [32, 152] width 6 height 6
radio input "true"
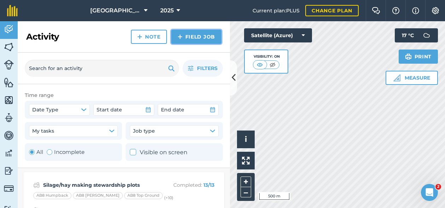
click at [201, 35] on link "Field Job" at bounding box center [196, 37] width 50 height 14
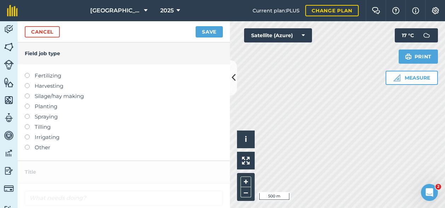
click at [26, 93] on label at bounding box center [30, 93] width 10 height 0
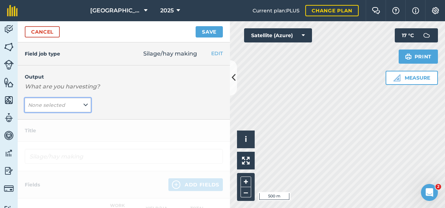
click at [62, 105] on em "None selected" at bounding box center [46, 105] width 37 height 6
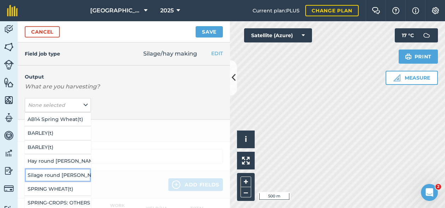
click at [55, 175] on button "Silage round [PERSON_NAME] ( # )" at bounding box center [58, 175] width 66 height 13
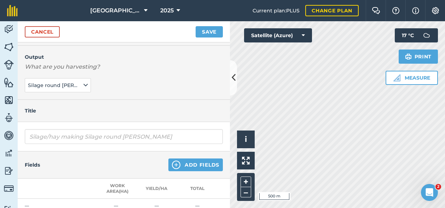
scroll to position [35, 0]
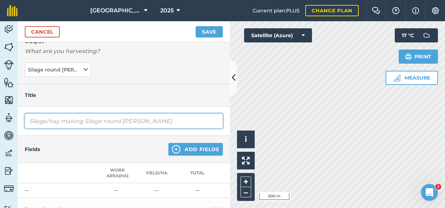
click at [66, 122] on input "Silage/hay making Silage round [PERSON_NAME]" at bounding box center [124, 121] width 198 height 15
drag, startPoint x: 156, startPoint y: 120, endPoint x: -4, endPoint y: 120, distance: 160.7
click at [0, 120] on html "[GEOGRAPHIC_DATA] 2025 Current plan : PLUS Change plan Farm Chat Help Info Sett…" at bounding box center [222, 104] width 445 height 208
type input "Silage second cut GS4"
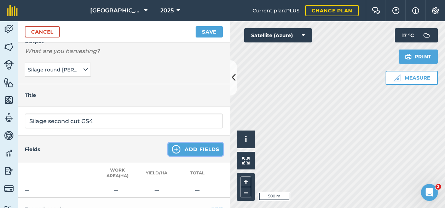
click at [195, 149] on button "Add Fields" at bounding box center [196, 149] width 55 height 13
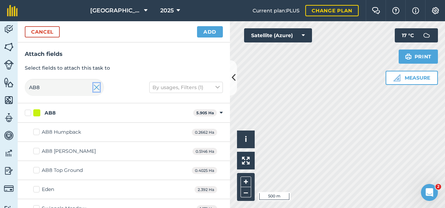
drag, startPoint x: 96, startPoint y: 86, endPoint x: 104, endPoint y: 87, distance: 8.5
click at [96, 86] on img at bounding box center [96, 87] width 6 height 8
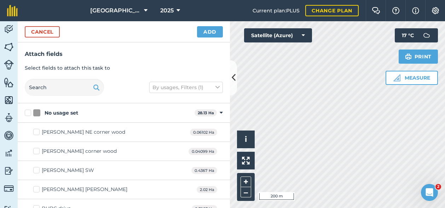
checkbox input "true"
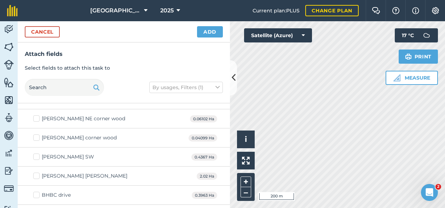
scroll to position [0, 0]
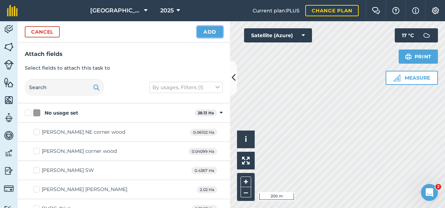
click at [207, 28] on button "Add" at bounding box center [210, 31] width 26 height 11
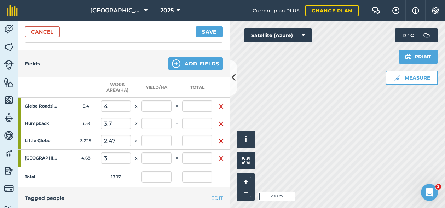
scroll to position [142, 0]
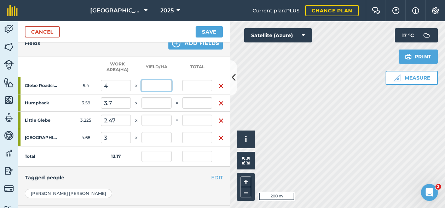
click at [156, 84] on input "text" at bounding box center [157, 85] width 30 height 11
type input "28"
type input "8.504"
type input "112"
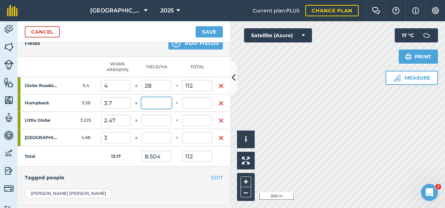
click at [152, 105] on input "text" at bounding box center [157, 102] width 30 height 11
type input "19"
type input "70.3"
type input "13.842"
type input "182.3"
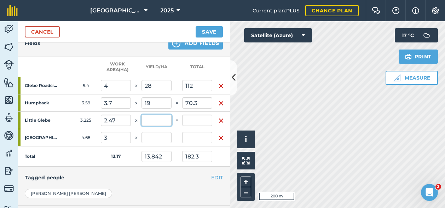
click at [153, 118] on input "text" at bounding box center [157, 120] width 30 height 11
drag, startPoint x: 195, startPoint y: 84, endPoint x: 178, endPoint y: 85, distance: 17.4
click at [178, 85] on tr "Glebe Roadside 5.4 4 x 28 = 112" at bounding box center [124, 85] width 212 height 17
type input "28"
type input "7.464"
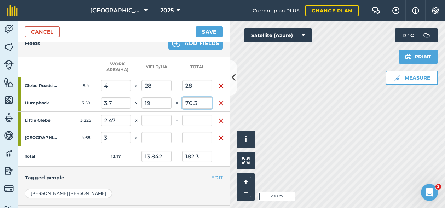
type input "98.3"
type input "7"
click at [195, 104] on input "70.3" at bounding box center [197, 102] width 30 height 11
drag, startPoint x: 200, startPoint y: 102, endPoint x: 184, endPoint y: 102, distance: 16.3
click at [184, 102] on input "70.3" at bounding box center [197, 102] width 30 height 11
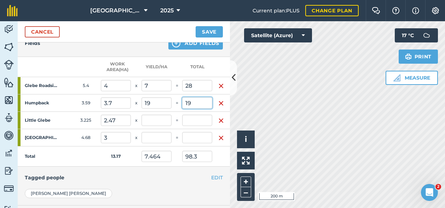
type input "19"
type input "5.135"
type input "3.569"
type input "47"
click at [192, 120] on input "text" at bounding box center [197, 120] width 30 height 11
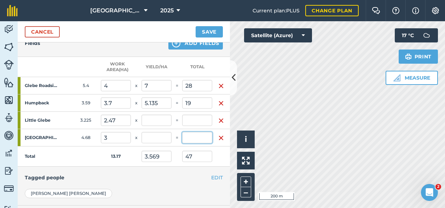
click at [190, 135] on input "text" at bounding box center [197, 137] width 30 height 11
type input "21"
type input "5.163"
type input "68"
type input "7"
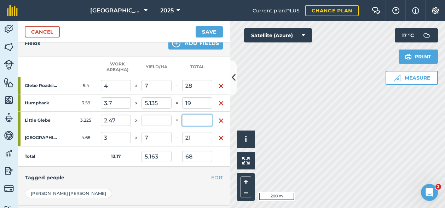
click at [194, 117] on input "text" at bounding box center [197, 120] width 30 height 11
type input "22"
type input "6.834"
type input "90"
type input "8.907"
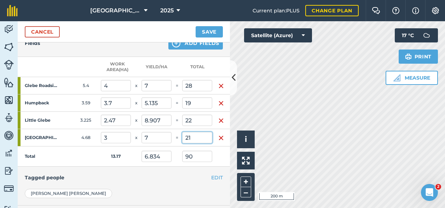
click at [198, 136] on input "21" at bounding box center [197, 137] width 30 height 11
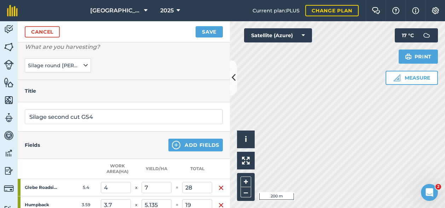
scroll to position [0, 0]
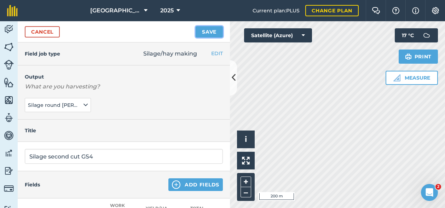
click at [205, 28] on button "Save" at bounding box center [209, 31] width 27 height 11
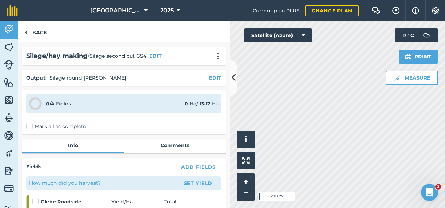
click at [30, 126] on label "Mark all as complete" at bounding box center [56, 126] width 60 height 7
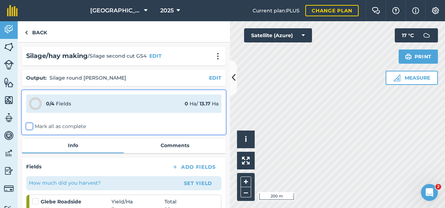
click at [30, 126] on input "Mark all as complete" at bounding box center [28, 125] width 5 height 5
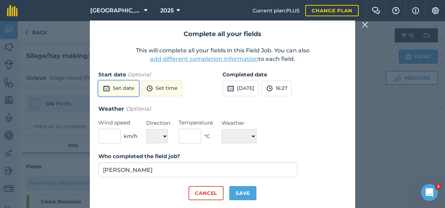
click at [120, 89] on button "Set date" at bounding box center [118, 89] width 41 height 16
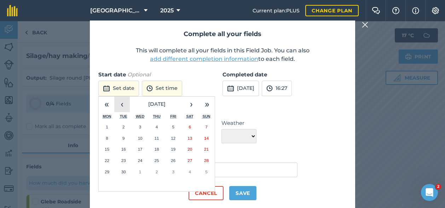
click at [123, 106] on button "‹" at bounding box center [122, 105] width 16 height 16
click at [178, 159] on button "22" at bounding box center [173, 160] width 17 height 11
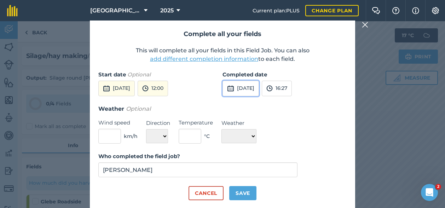
click at [259, 86] on button "[DATE]" at bounding box center [241, 89] width 36 height 16
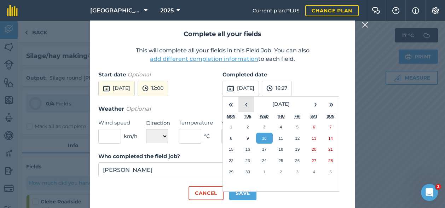
click at [249, 103] on button "‹" at bounding box center [247, 105] width 16 height 16
click at [303, 158] on button "22" at bounding box center [297, 160] width 17 height 11
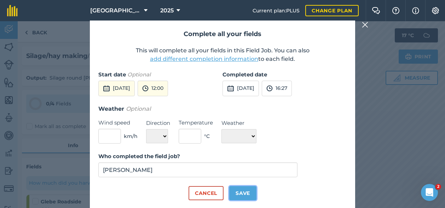
click at [236, 194] on button "Save" at bounding box center [242, 193] width 27 height 14
checkbox input "true"
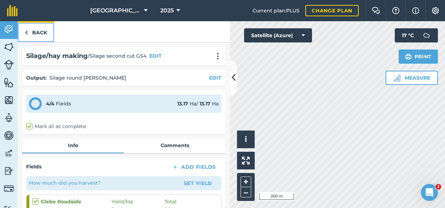
click at [31, 30] on link "Back" at bounding box center [36, 31] width 36 height 21
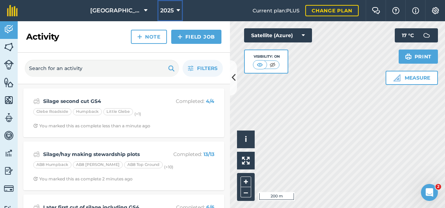
click at [170, 10] on span "2025" at bounding box center [166, 10] width 13 height 8
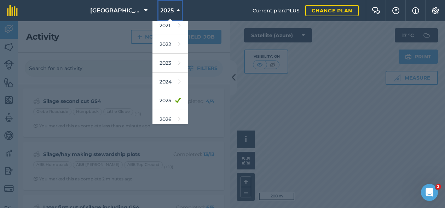
scroll to position [102, 0]
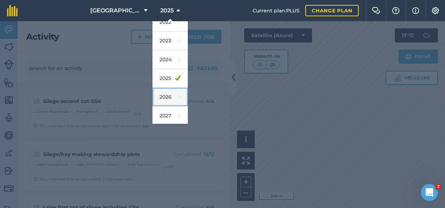
click at [160, 96] on link "2026" at bounding box center [170, 97] width 35 height 19
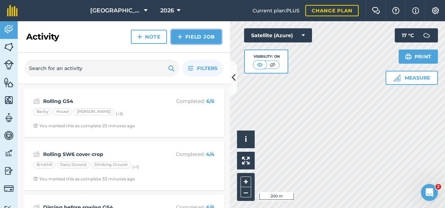
click at [199, 36] on link "Field Job" at bounding box center [196, 37] width 50 height 14
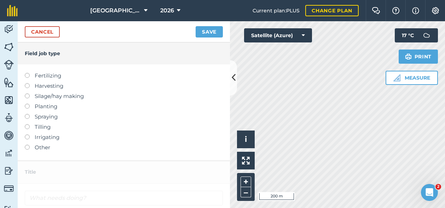
click at [26, 104] on label at bounding box center [30, 104] width 10 height 0
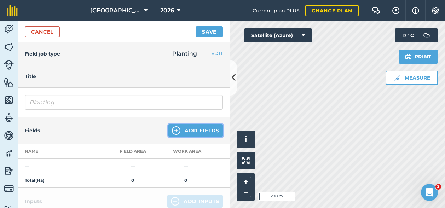
click at [199, 130] on button "Add Fields" at bounding box center [196, 130] width 55 height 13
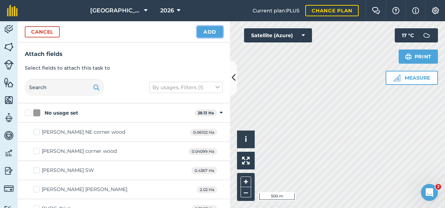
click at [211, 36] on button "Add" at bounding box center [210, 31] width 26 height 11
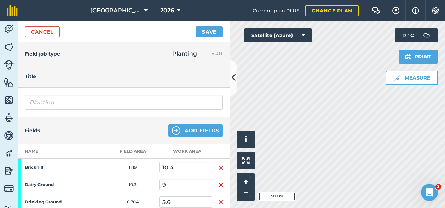
click at [32, 24] on div "Cancel Save" at bounding box center [124, 31] width 212 height 21
click at [30, 30] on link "Cancel" at bounding box center [42, 31] width 35 height 11
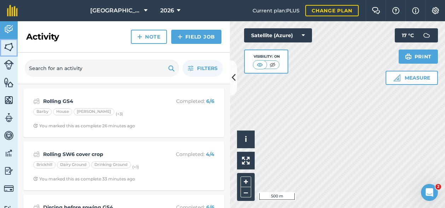
click at [10, 50] on img at bounding box center [9, 47] width 10 height 11
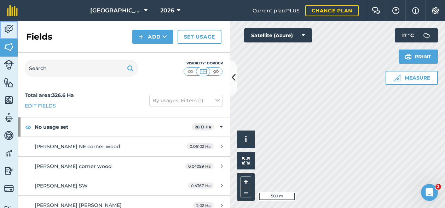
click at [10, 30] on img at bounding box center [9, 29] width 10 height 11
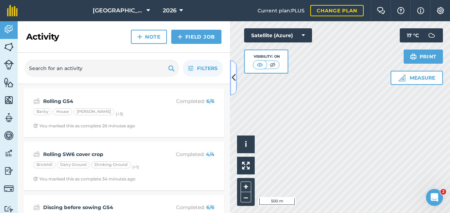
click at [234, 79] on icon at bounding box center [234, 78] width 4 height 12
